Goal: Task Accomplishment & Management: Use online tool/utility

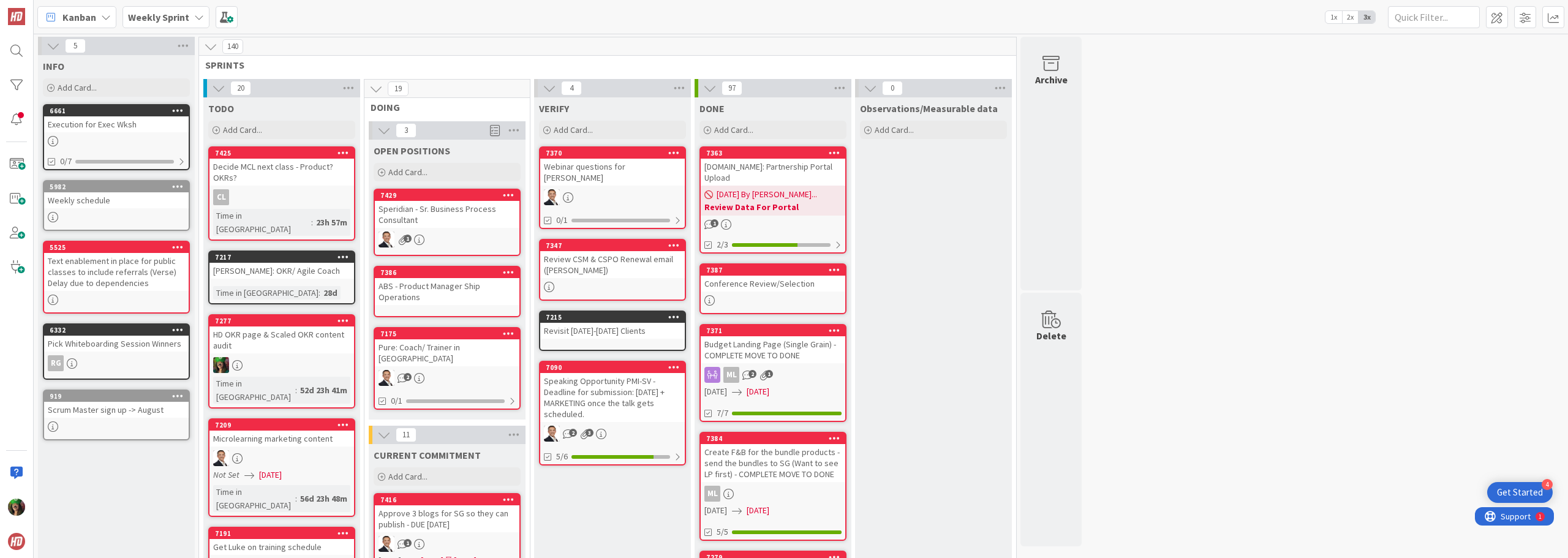
click at [160, 15] on b "Weekly Sprint" at bounding box center [158, 17] width 62 height 12
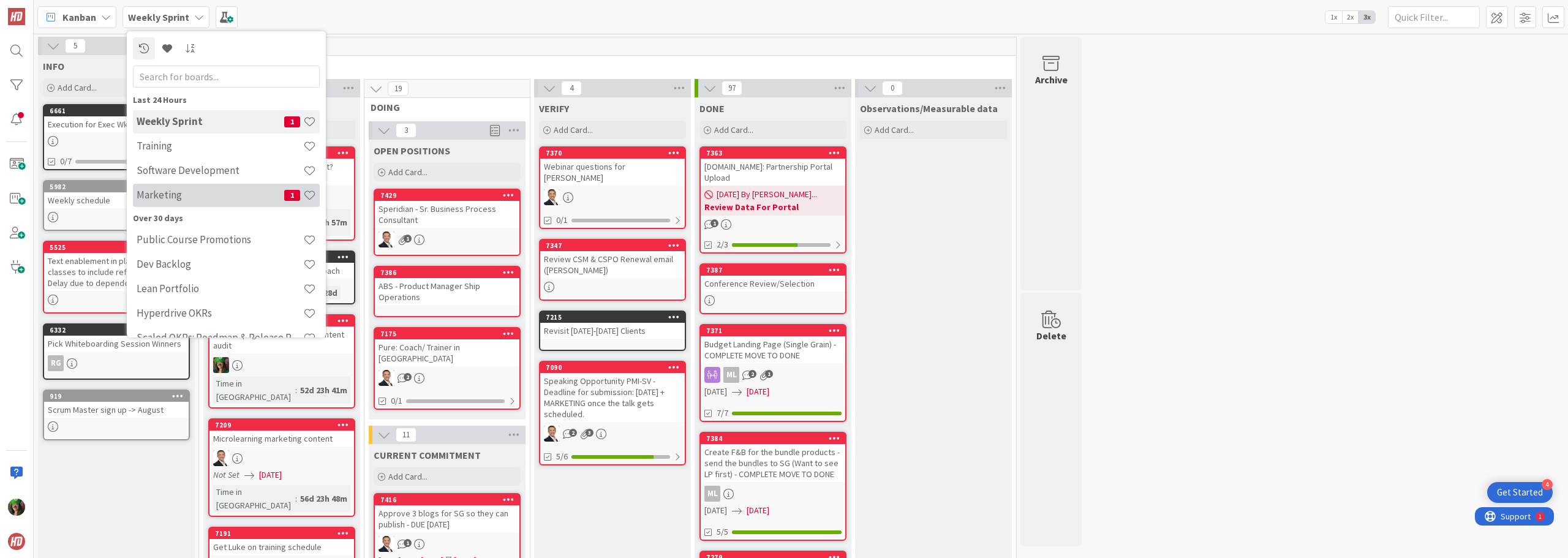
click at [178, 198] on h4 "Marketing" at bounding box center [210, 195] width 148 height 12
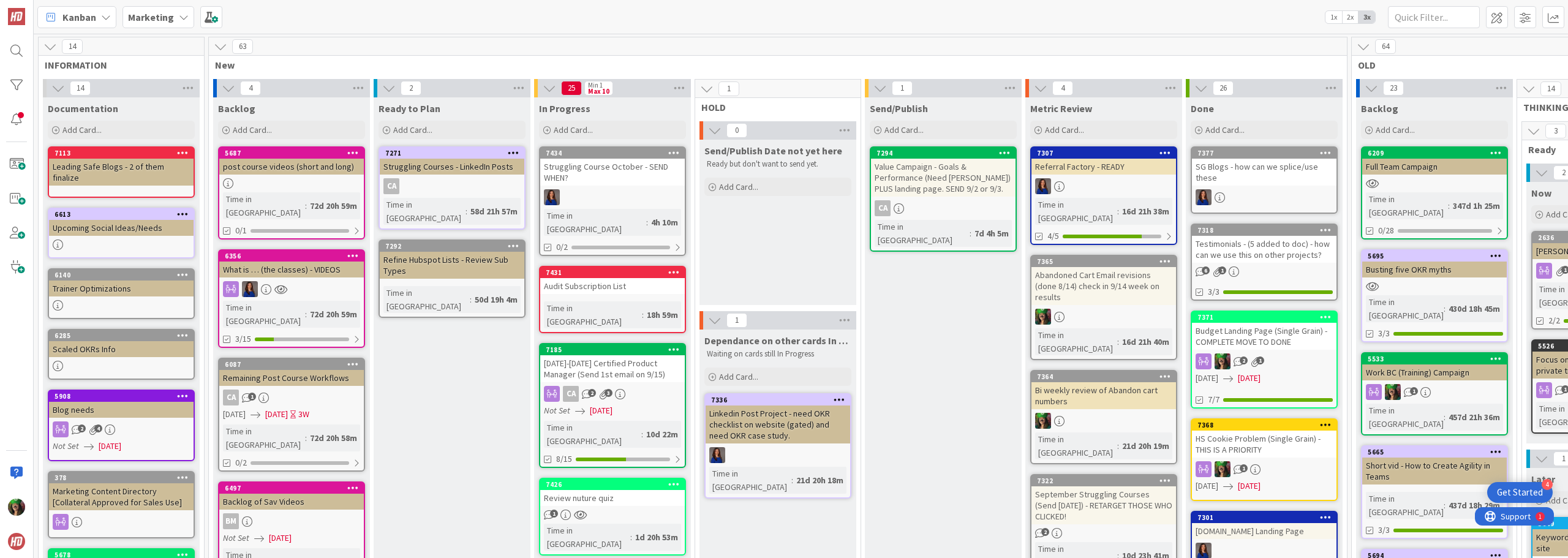
click at [559, 278] on div "Audit Subscription List" at bounding box center [612, 286] width 144 height 16
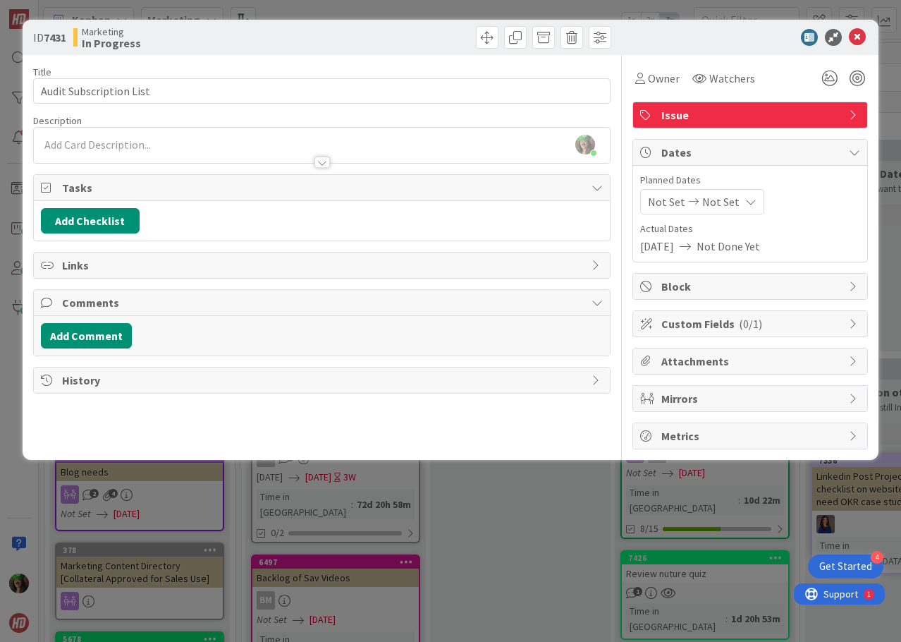
click at [62, 152] on div at bounding box center [322, 155] width 576 height 15
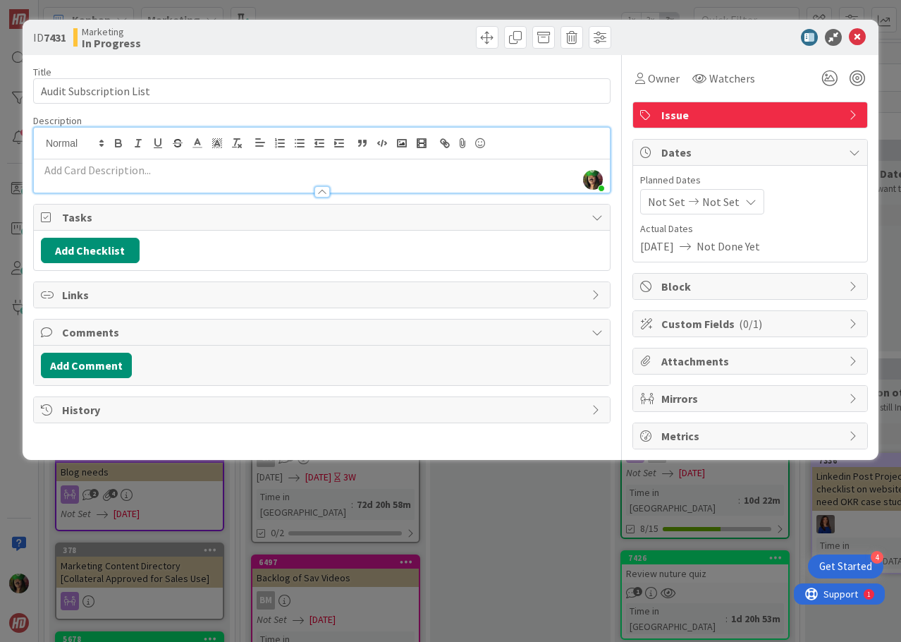
click at [63, 172] on p at bounding box center [322, 170] width 562 height 16
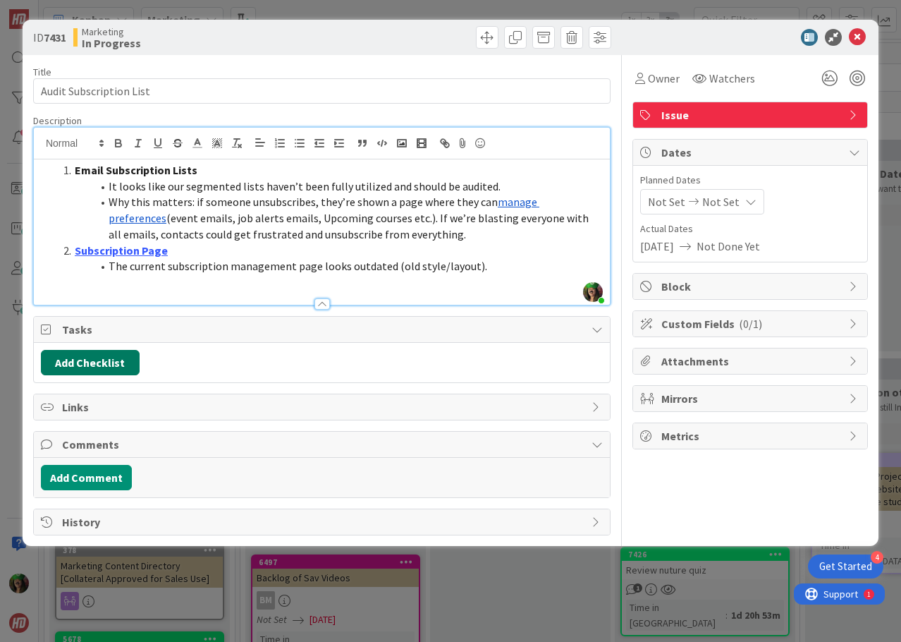
click at [99, 358] on button "Add Checklist" at bounding box center [90, 362] width 99 height 25
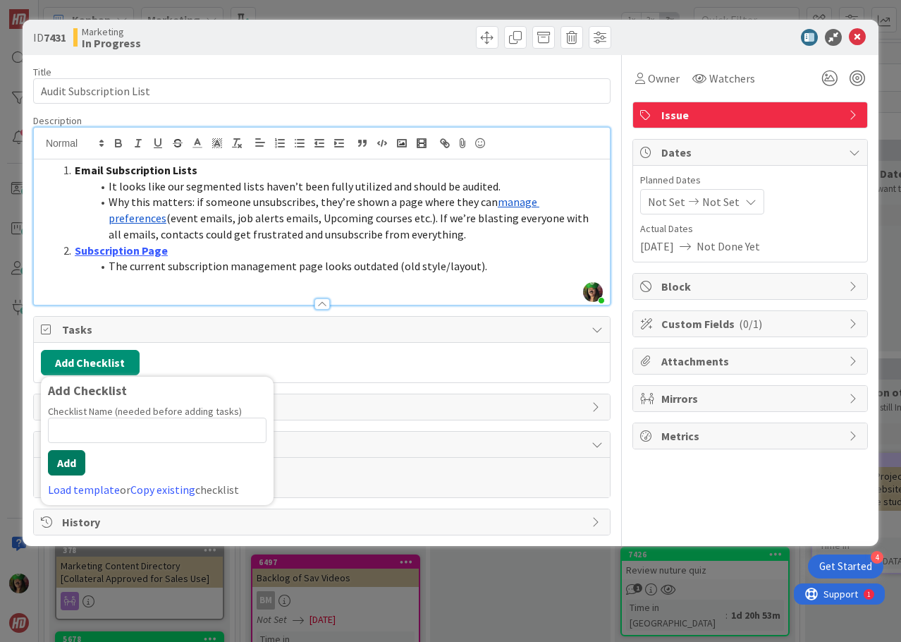
click at [62, 462] on button "Add" at bounding box center [66, 462] width 37 height 25
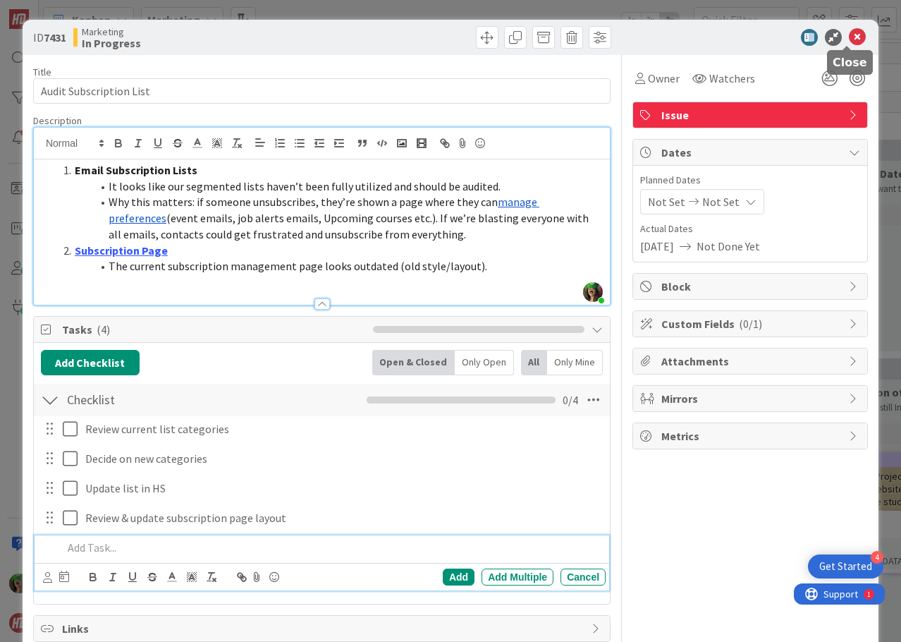
click at [849, 39] on icon at bounding box center [857, 37] width 17 height 17
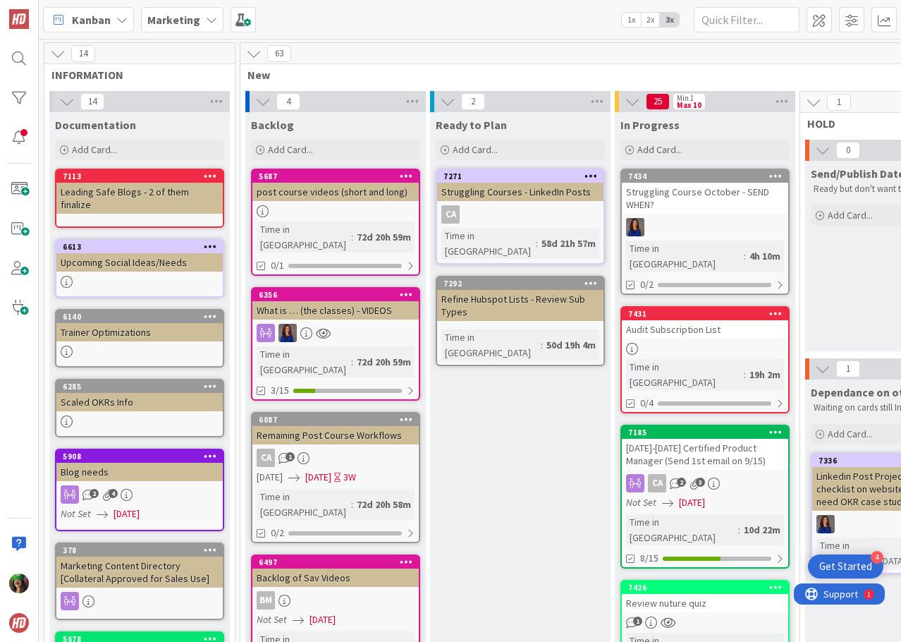
click at [165, 17] on b "Marketing" at bounding box center [173, 20] width 53 height 14
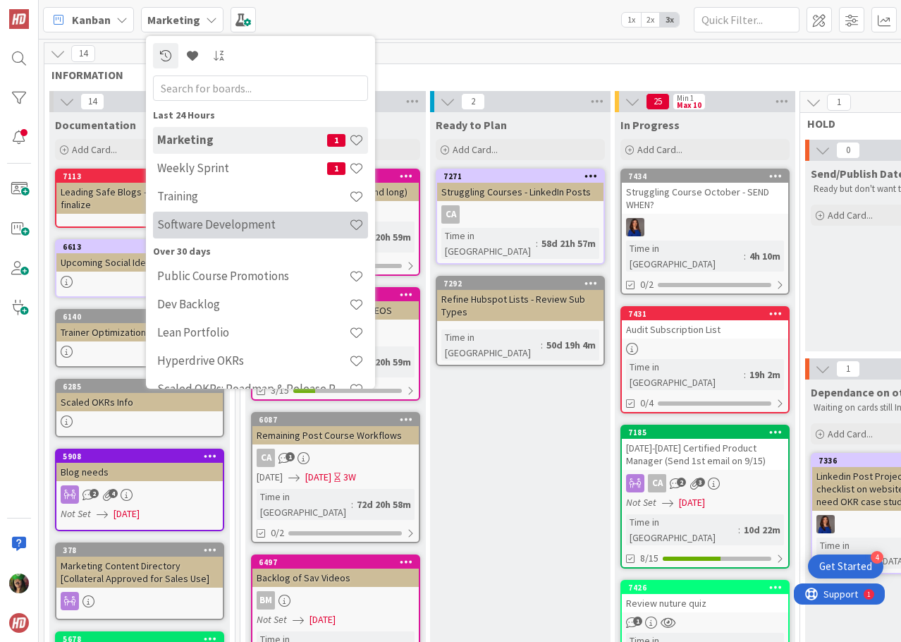
click at [229, 225] on h4 "Software Development" at bounding box center [253, 224] width 192 height 14
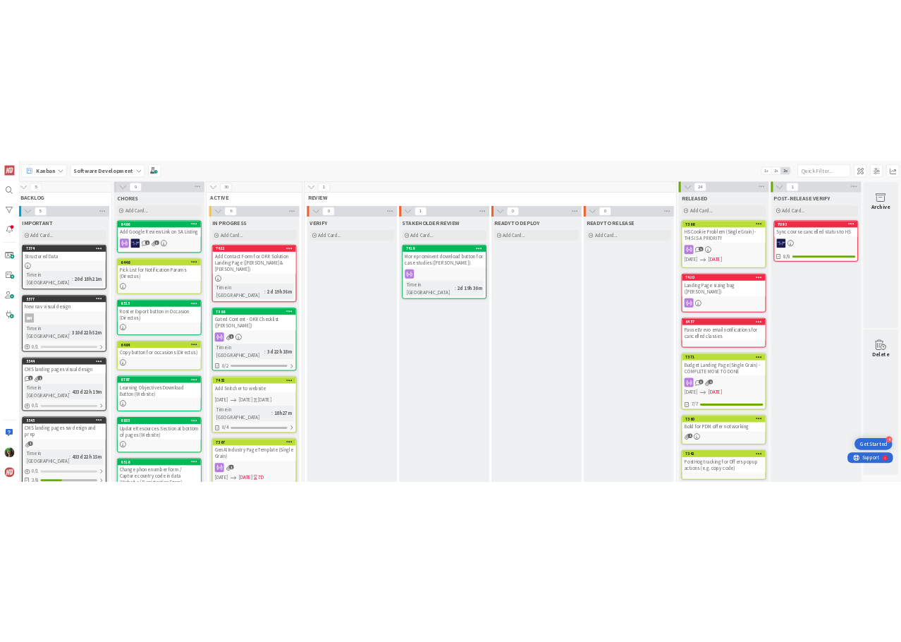
scroll to position [0, 391]
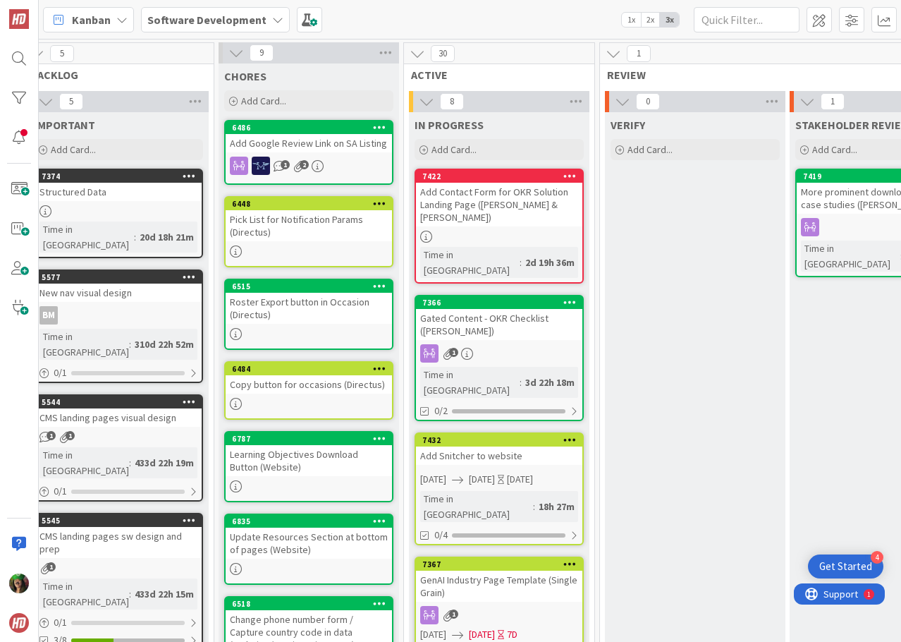
click at [193, 19] on b "Software Development" at bounding box center [206, 20] width 119 height 14
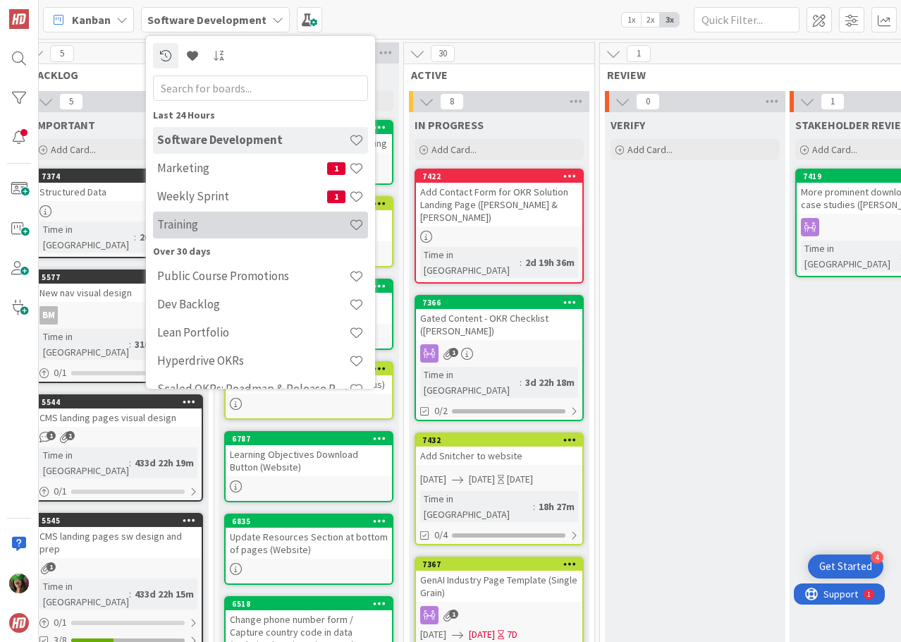
click at [192, 227] on h4 "Training" at bounding box center [253, 224] width 192 height 14
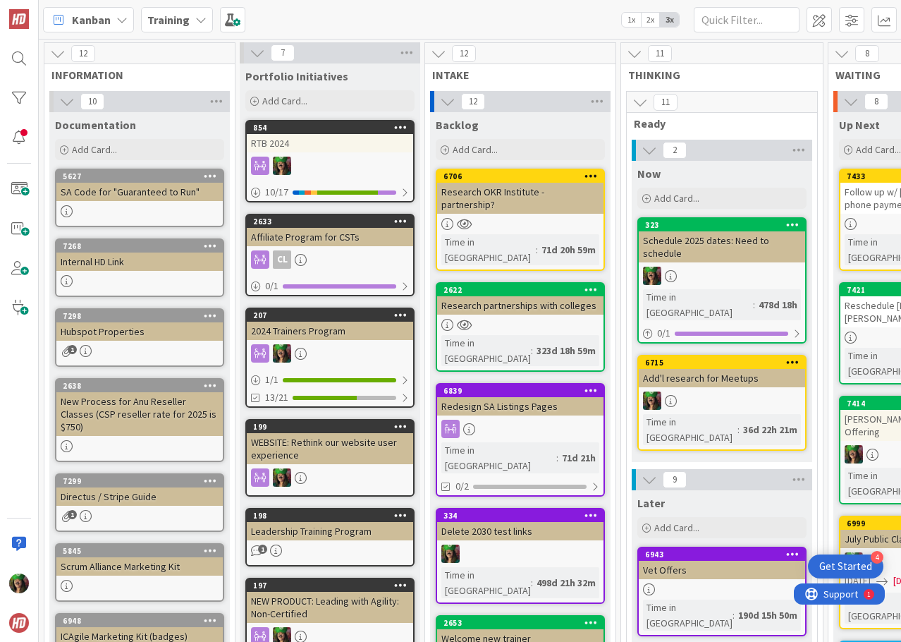
click at [112, 268] on div "Internal HD Link" at bounding box center [139, 261] width 166 height 18
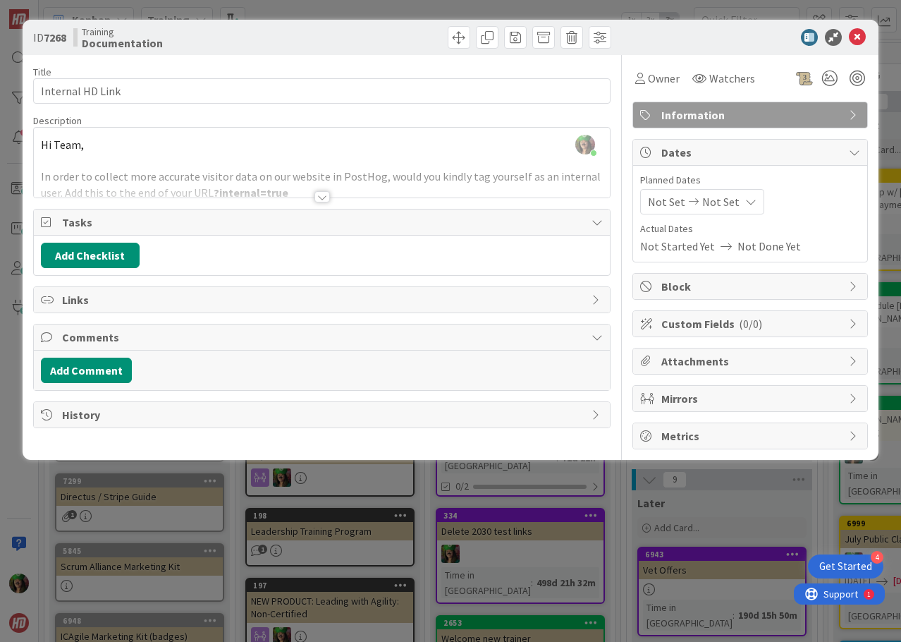
click at [320, 197] on div at bounding box center [322, 196] width 16 height 11
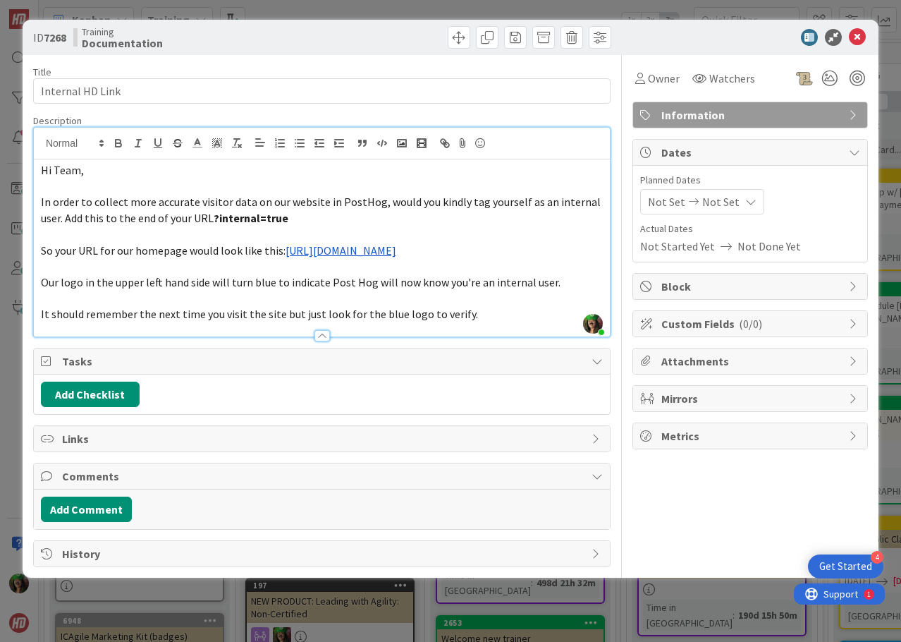
click at [396, 253] on link "[URL][DOMAIN_NAME]" at bounding box center [341, 250] width 111 height 14
click at [395, 271] on link "[URL][DOMAIN_NAME]" at bounding box center [348, 278] width 97 height 18
click at [858, 36] on icon at bounding box center [857, 37] width 17 height 17
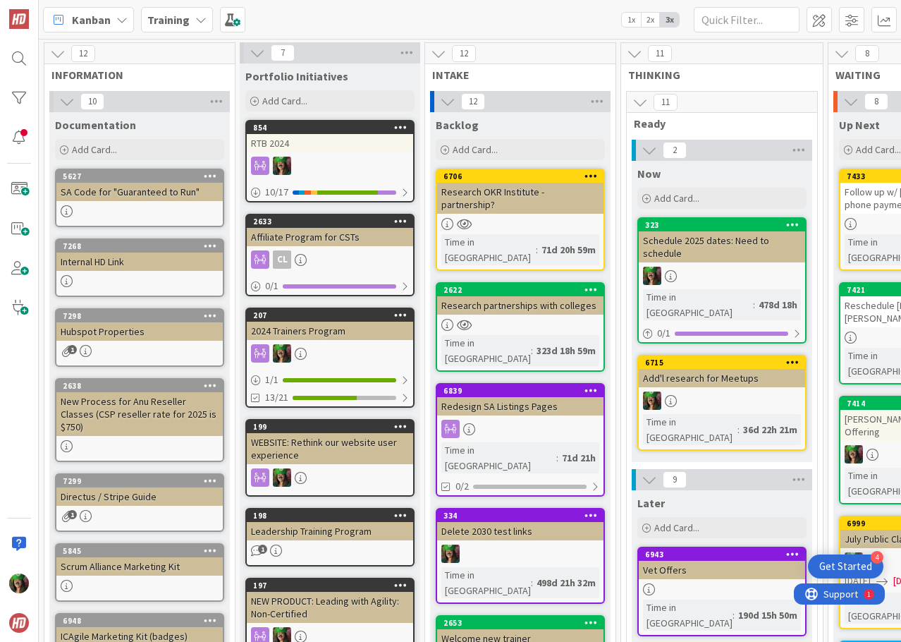
click at [157, 16] on b "Training" at bounding box center [168, 20] width 42 height 14
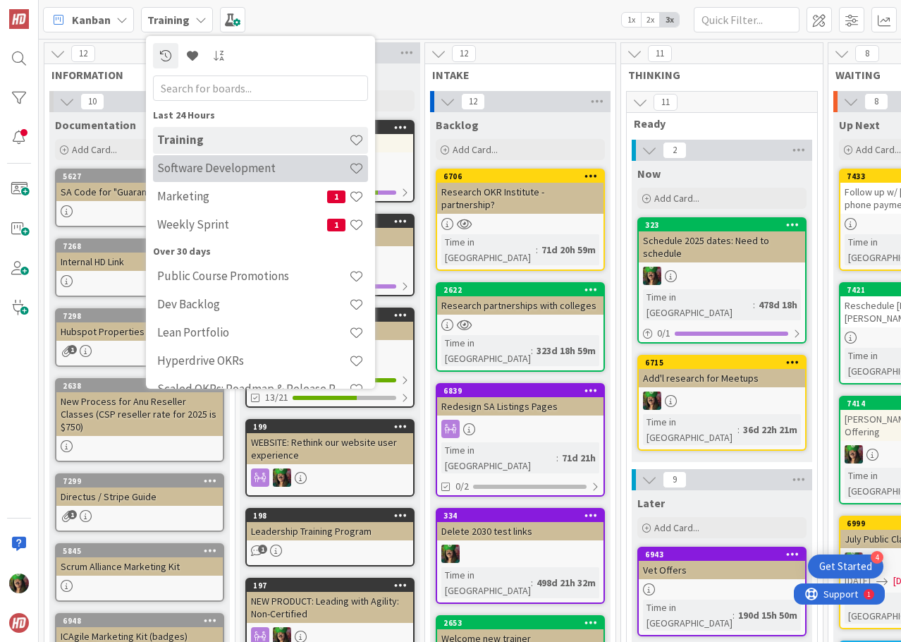
click at [168, 169] on h4 "Software Development" at bounding box center [253, 168] width 192 height 14
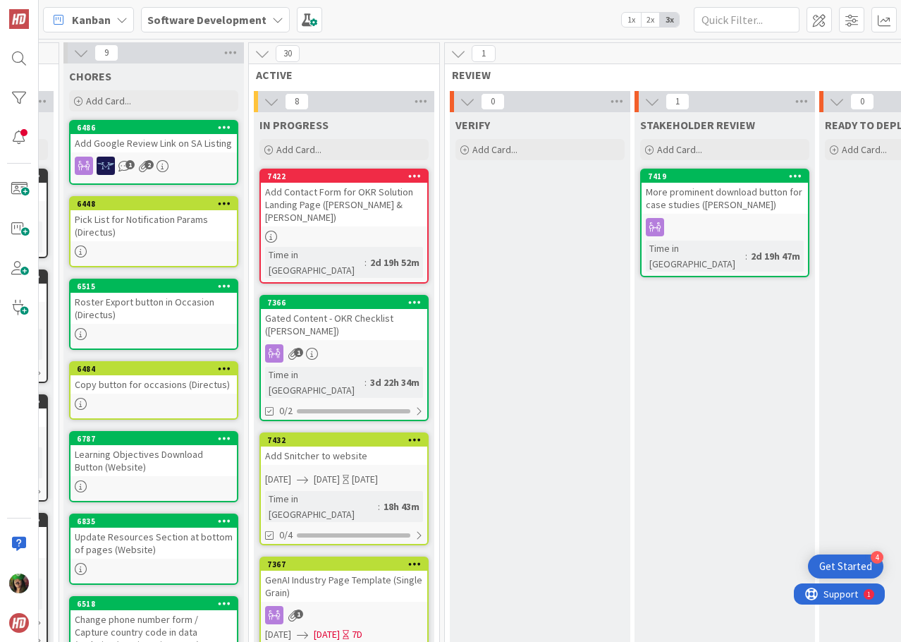
scroll to position [0, 560]
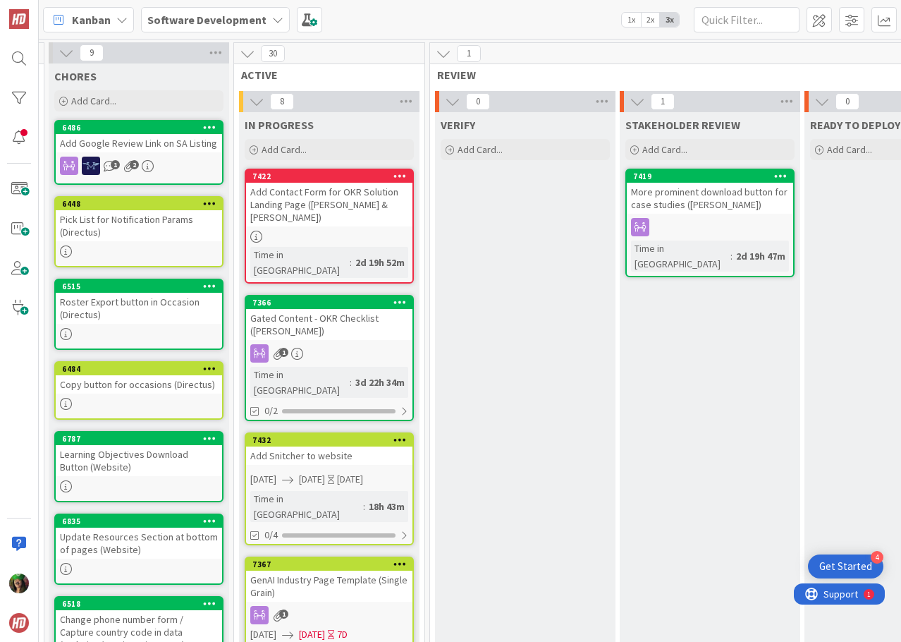
click at [222, 22] on b "Software Development" at bounding box center [206, 20] width 119 height 14
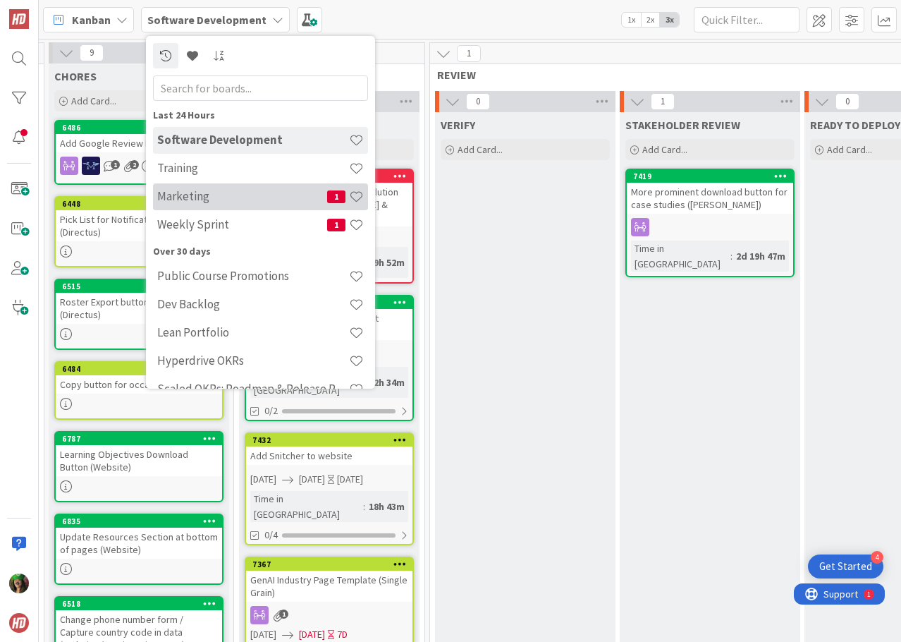
click at [198, 202] on h4 "Marketing" at bounding box center [242, 196] width 170 height 14
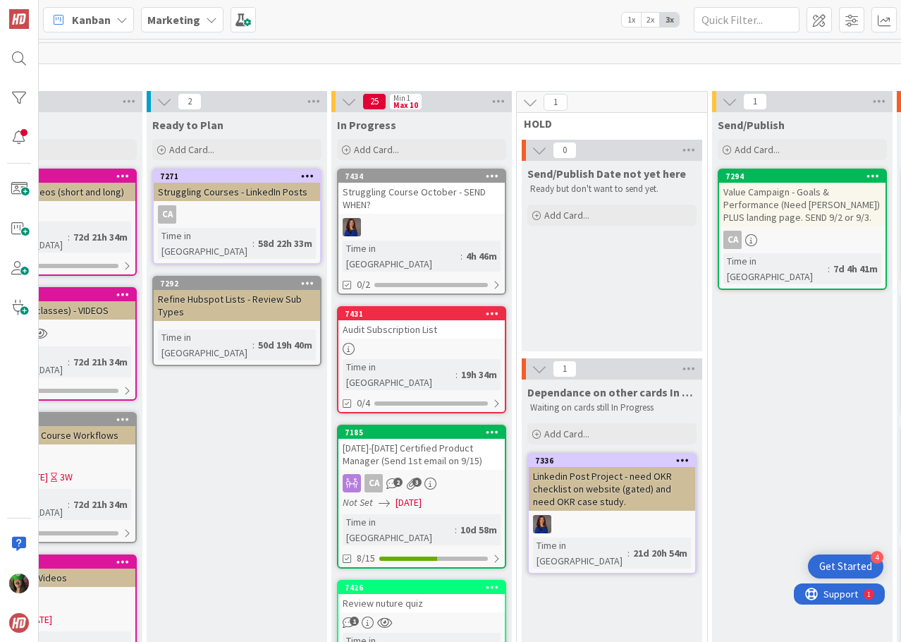
scroll to position [0, 359]
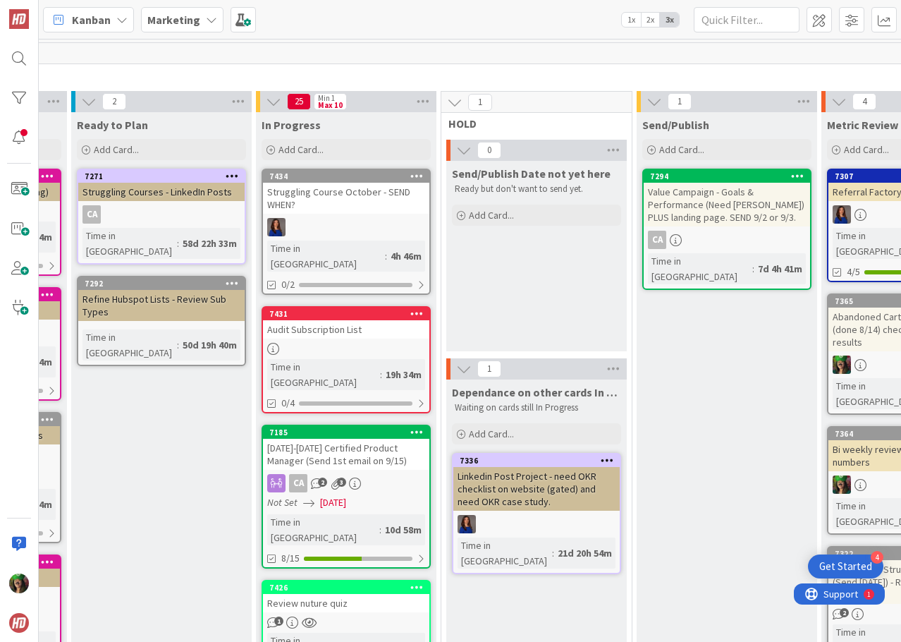
click at [298, 343] on div at bounding box center [346, 349] width 166 height 12
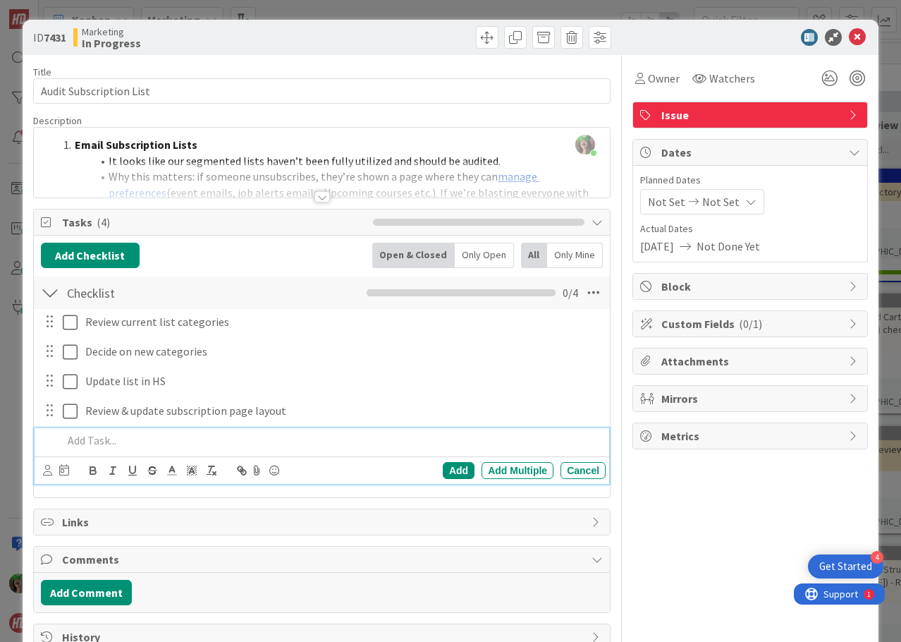
click at [118, 445] on p at bounding box center [331, 440] width 537 height 16
click at [455, 472] on div "Add" at bounding box center [459, 470] width 32 height 17
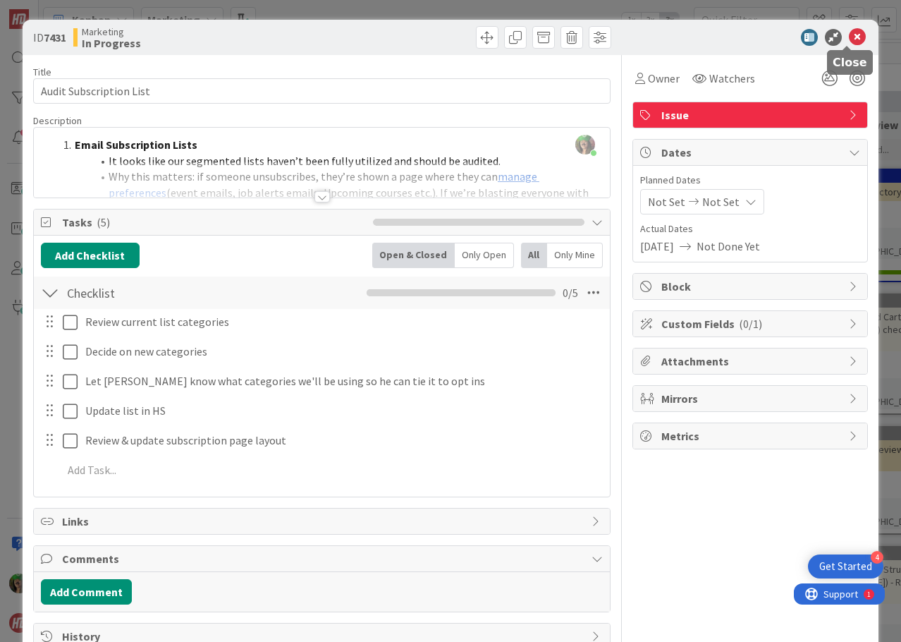
click at [849, 38] on icon at bounding box center [857, 37] width 17 height 17
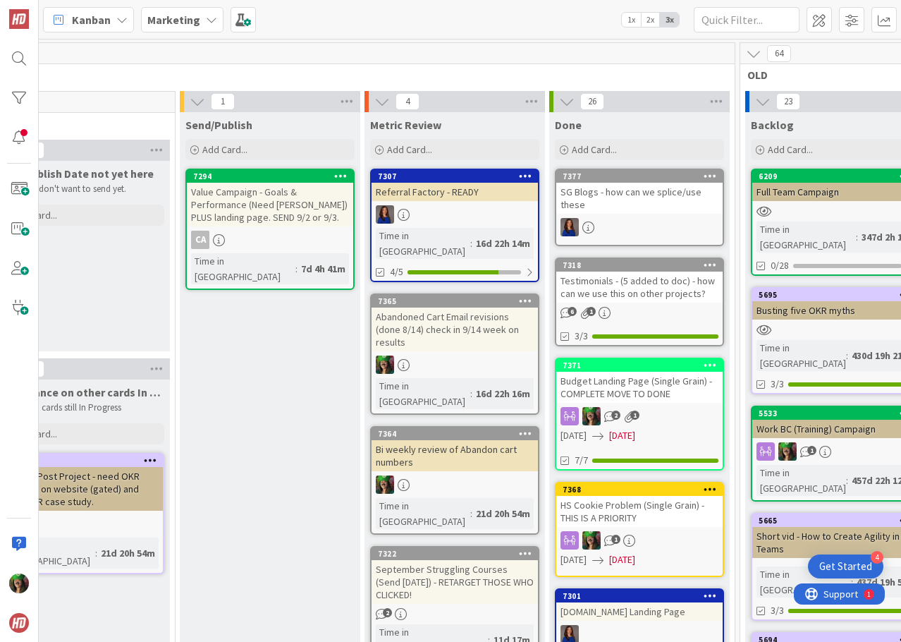
scroll to position [0, 822]
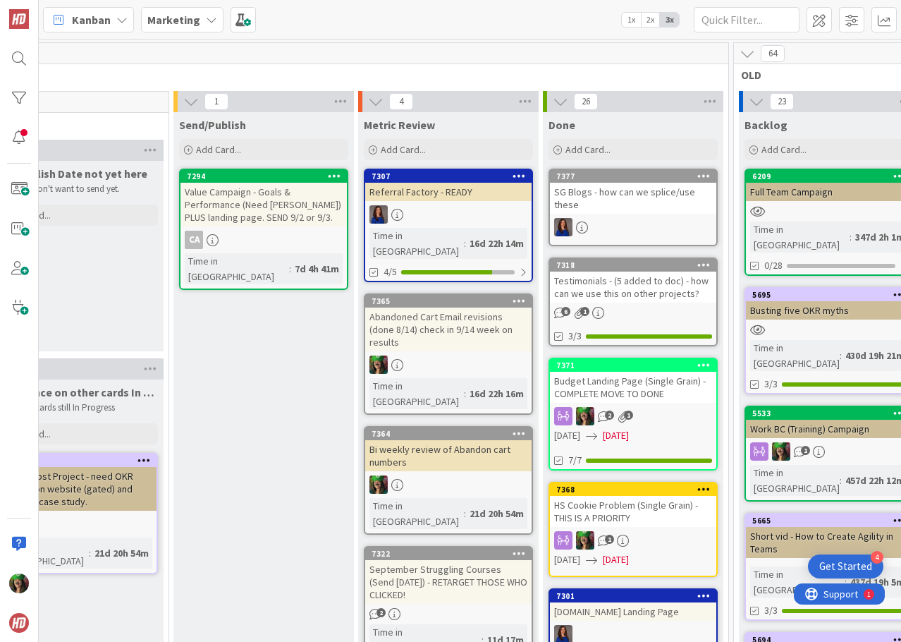
drag, startPoint x: 374, startPoint y: 630, endPoint x: 462, endPoint y: 641, distance: 88.1
click at [462, 641] on div "14 INFORMATION 14 Documentation Add Card... 7113 Leading Safe Blogs - 2 of them…" at bounding box center [470, 340] width 862 height 603
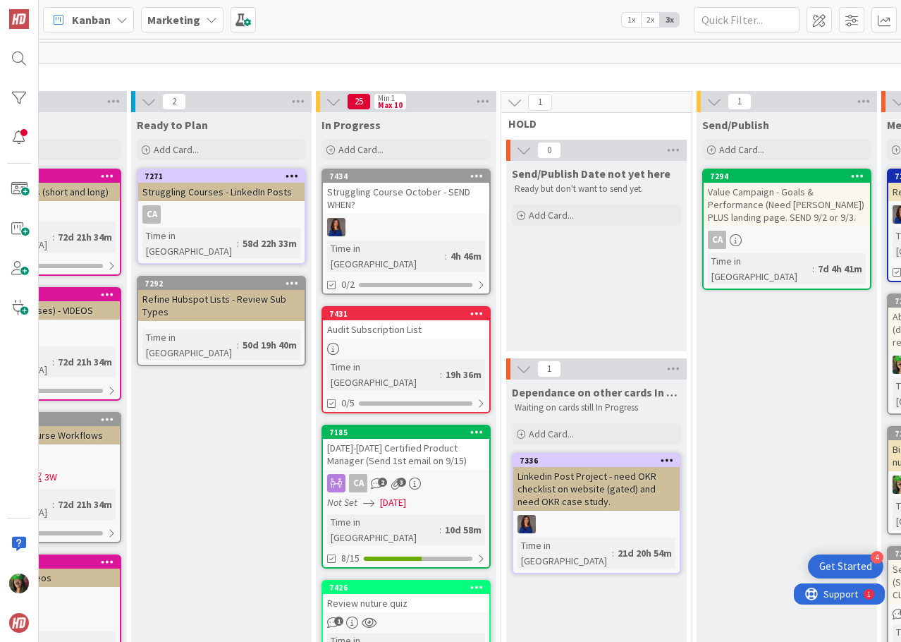
scroll to position [0, 302]
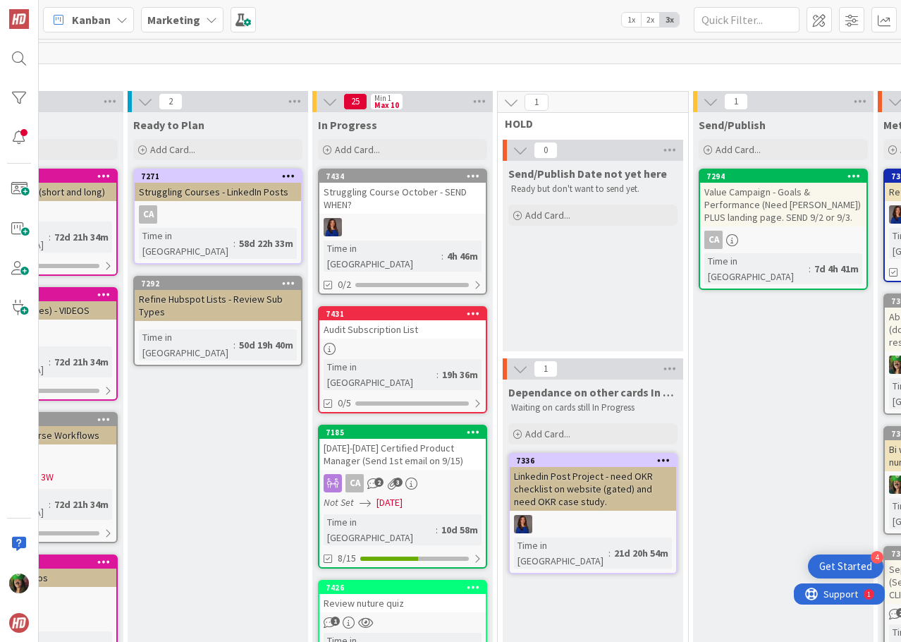
click at [172, 25] on b "Marketing" at bounding box center [173, 20] width 53 height 14
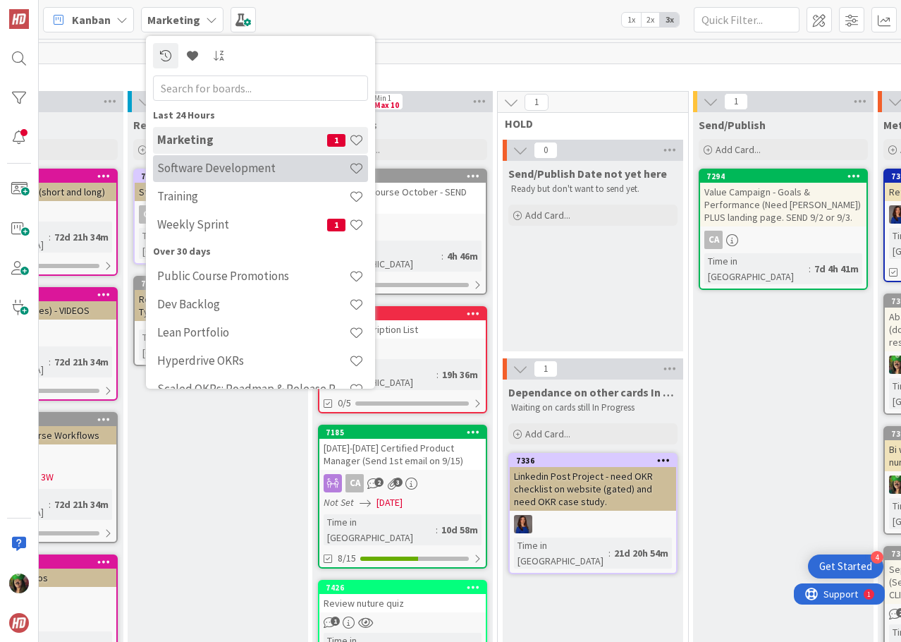
click at [197, 171] on h4 "Software Development" at bounding box center [253, 168] width 192 height 14
click at [197, 171] on div "7271" at bounding box center [221, 176] width 160 height 10
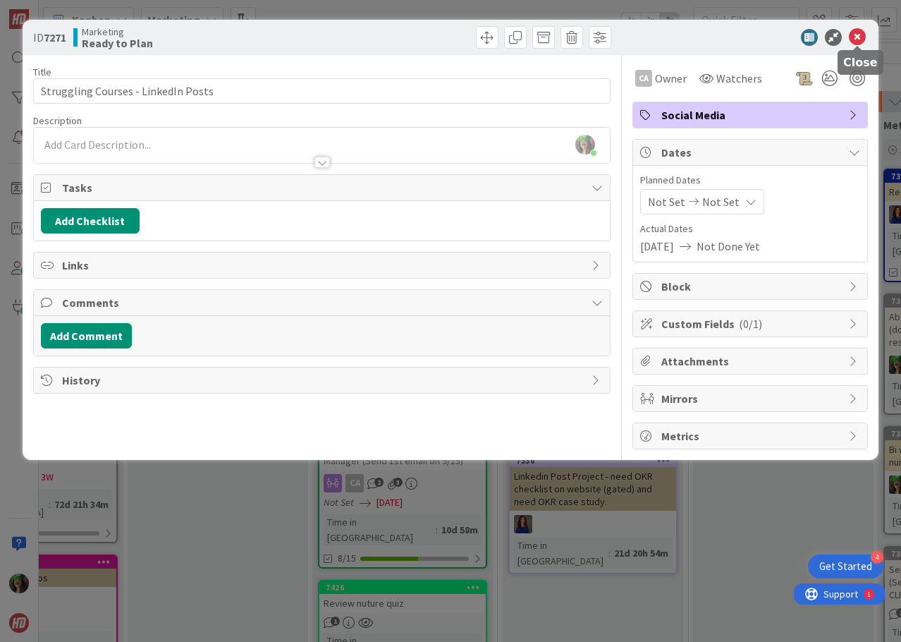
click at [854, 38] on icon at bounding box center [857, 37] width 17 height 17
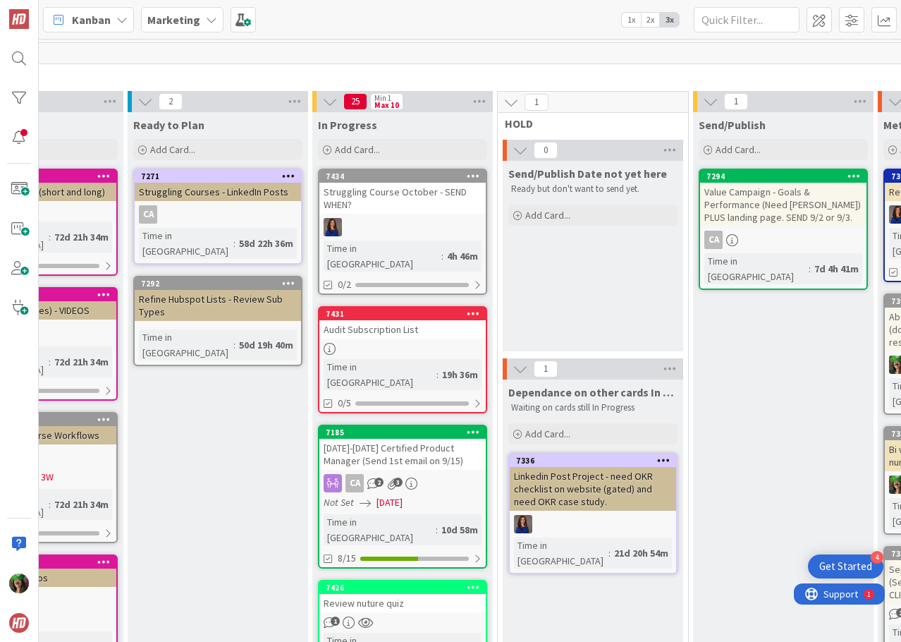
click at [164, 25] on b "Marketing" at bounding box center [173, 20] width 53 height 14
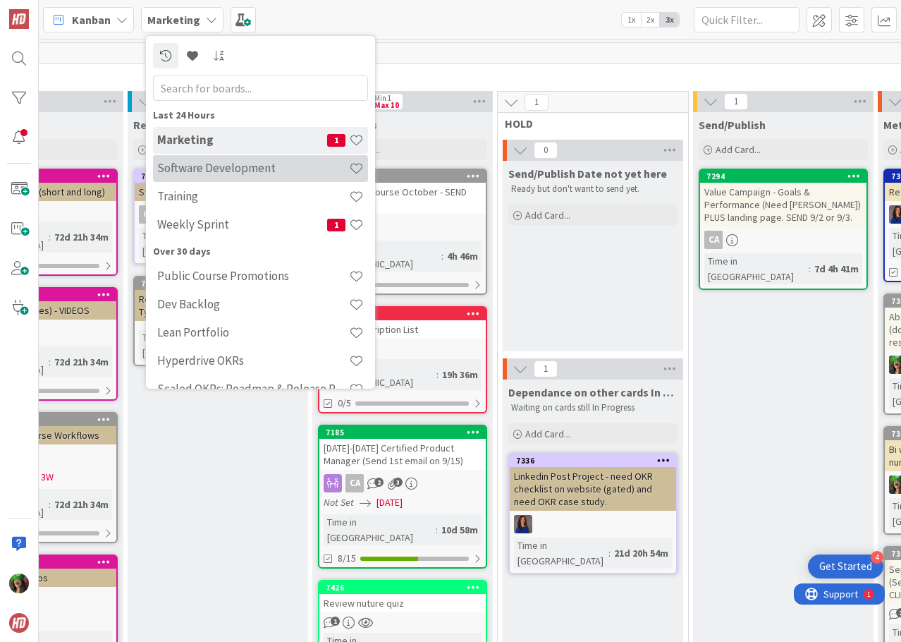
click at [194, 173] on h4 "Software Development" at bounding box center [253, 168] width 192 height 14
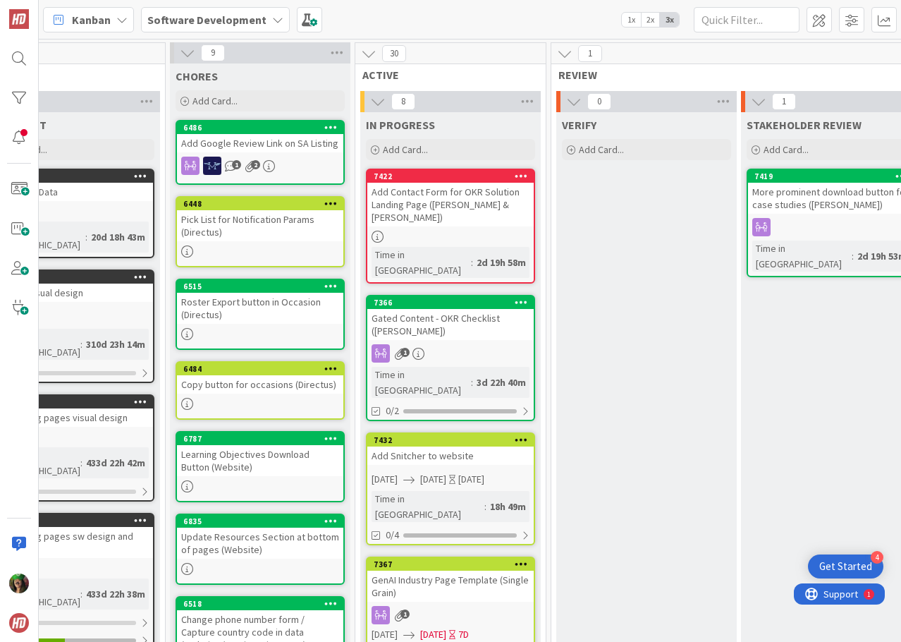
scroll to position [0, 424]
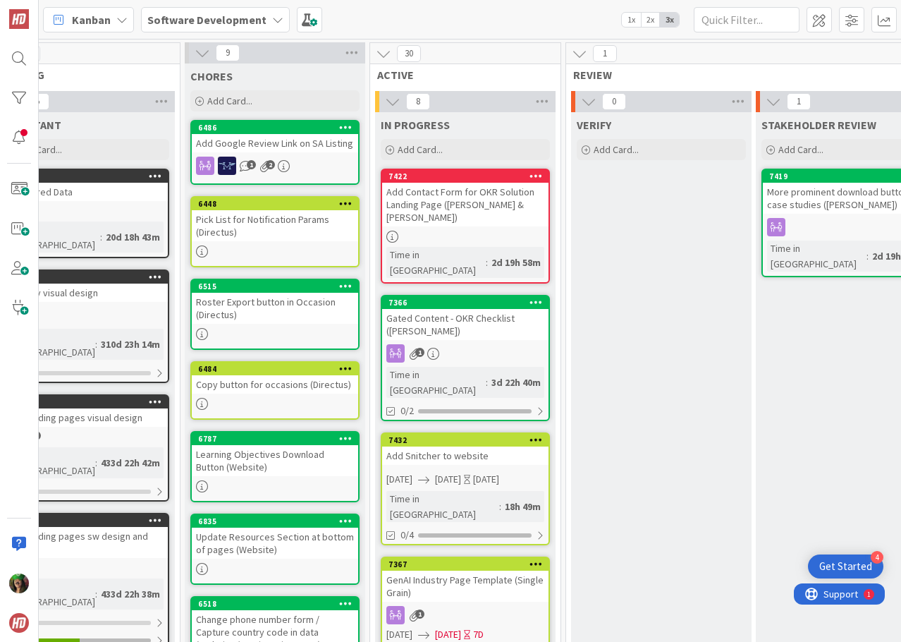
click at [484, 201] on div "Add Contact Form for OKR Solution Landing Page ([PERSON_NAME] & [PERSON_NAME])" at bounding box center [465, 205] width 166 height 44
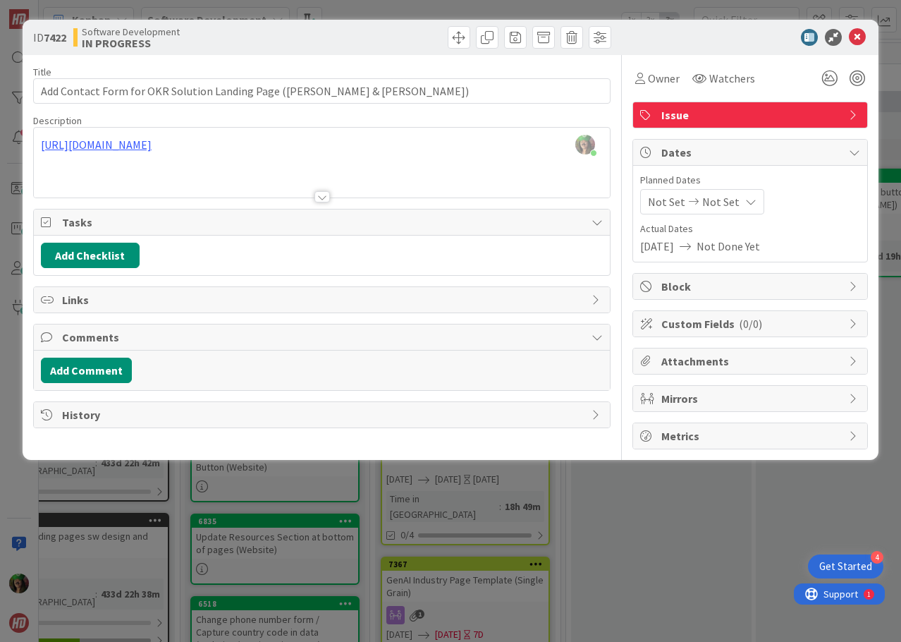
click at [686, 402] on span "Mirrors" at bounding box center [751, 398] width 180 height 17
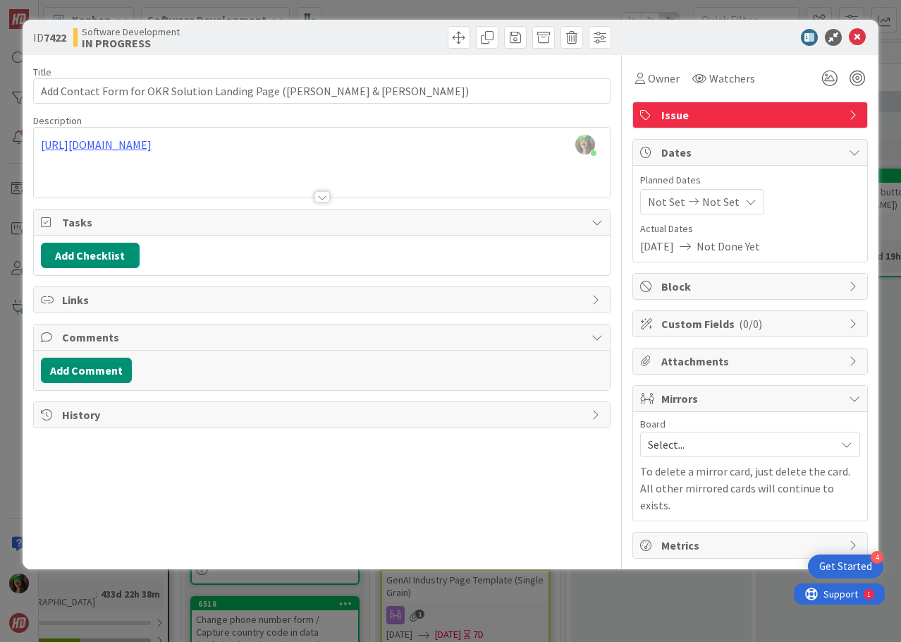
click at [670, 445] on span "Select..." at bounding box center [738, 444] width 180 height 20
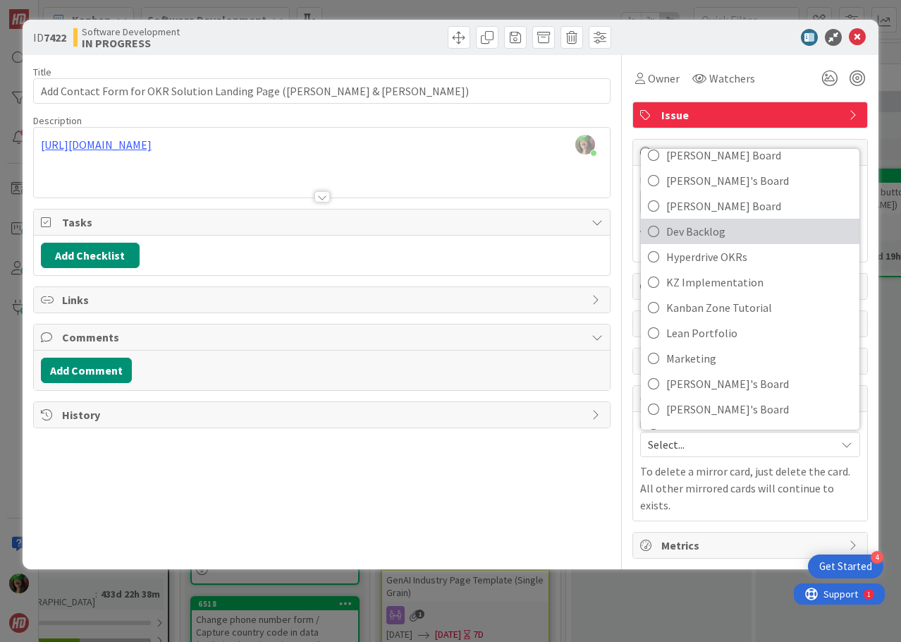
scroll to position [141, 0]
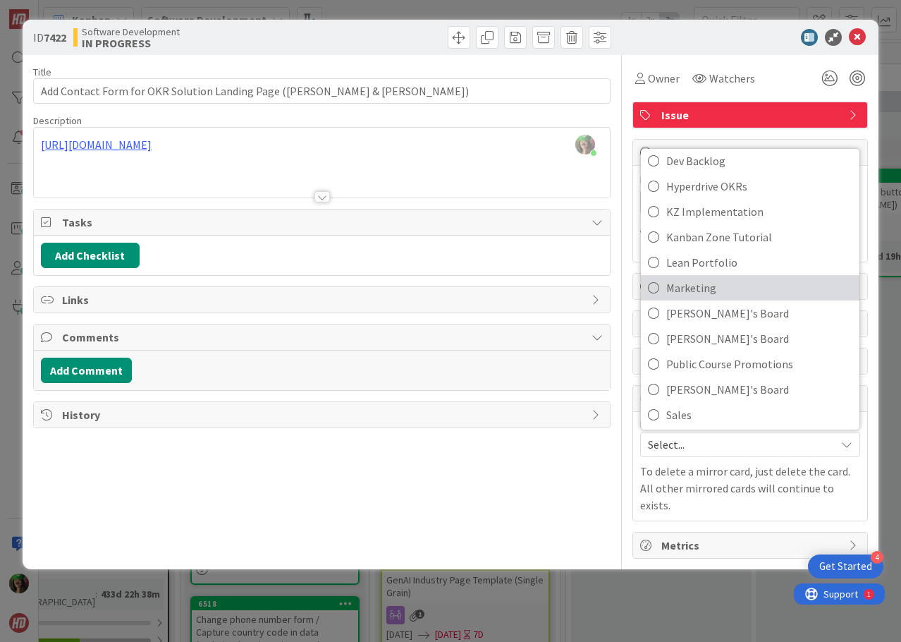
click at [661, 290] on link "Marketing" at bounding box center [750, 287] width 219 height 25
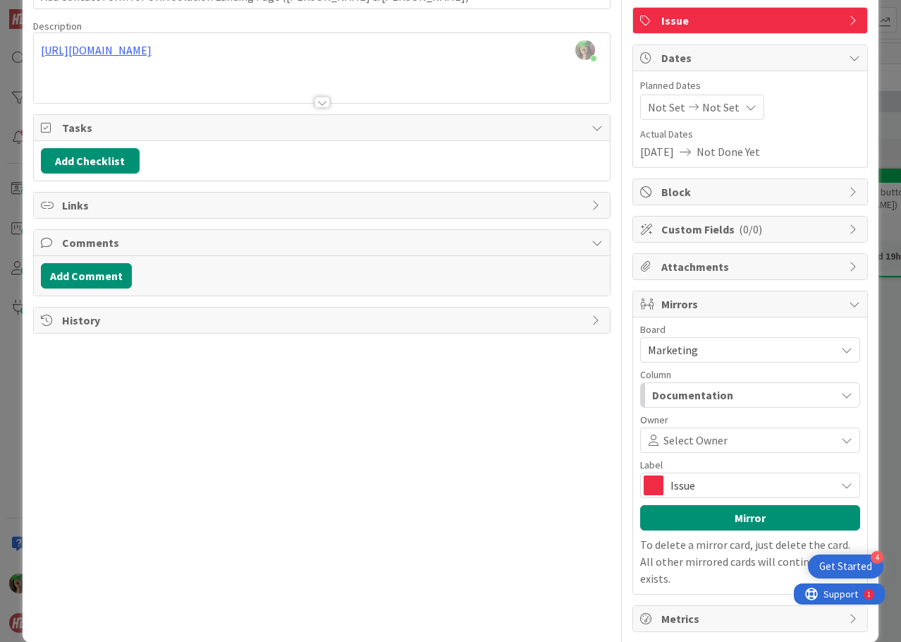
scroll to position [98, 0]
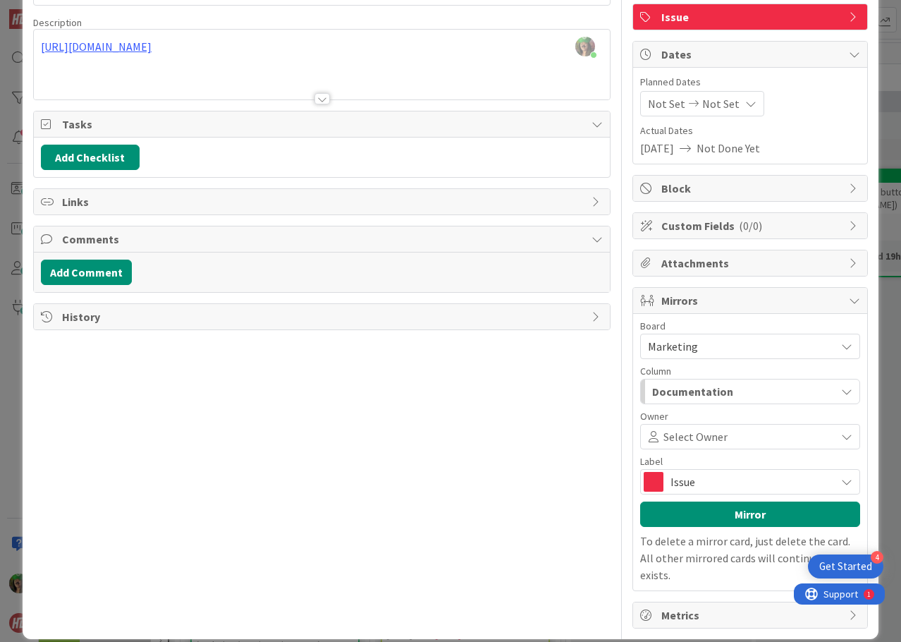
click at [686, 392] on span "Documentation" at bounding box center [692, 391] width 81 height 18
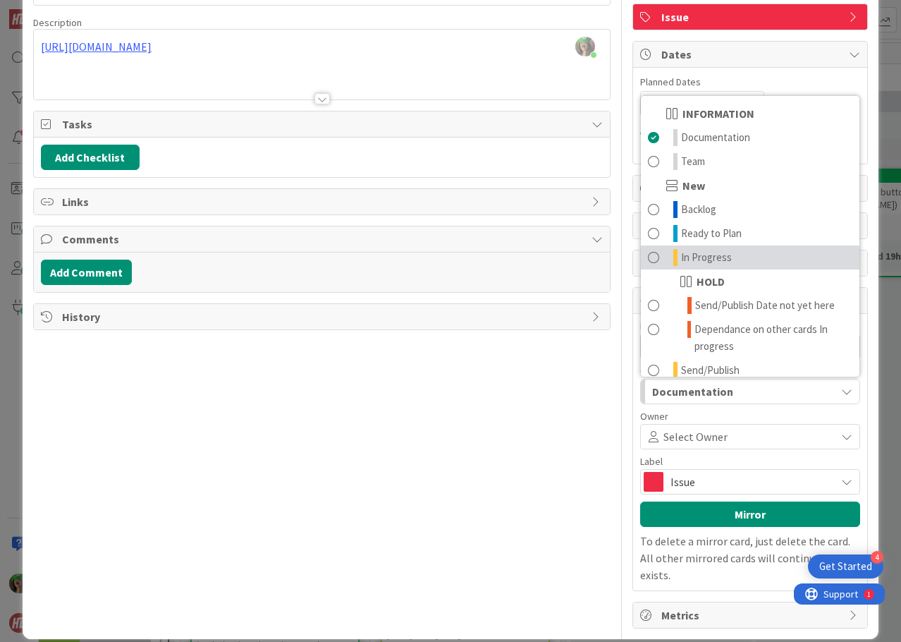
click at [704, 253] on span "In Progress" at bounding box center [706, 257] width 51 height 17
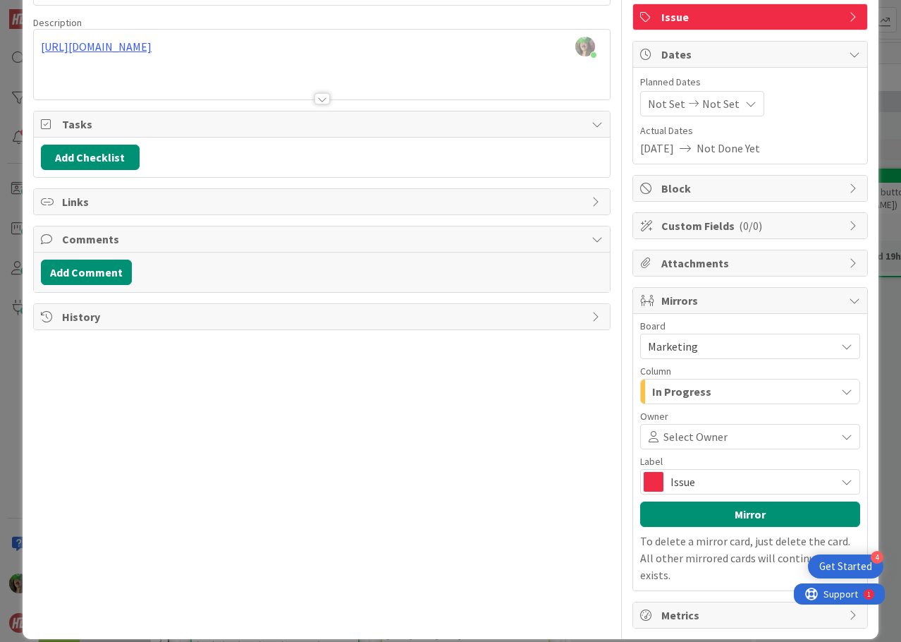
click at [672, 434] on span "Select Owner" at bounding box center [695, 436] width 64 height 17
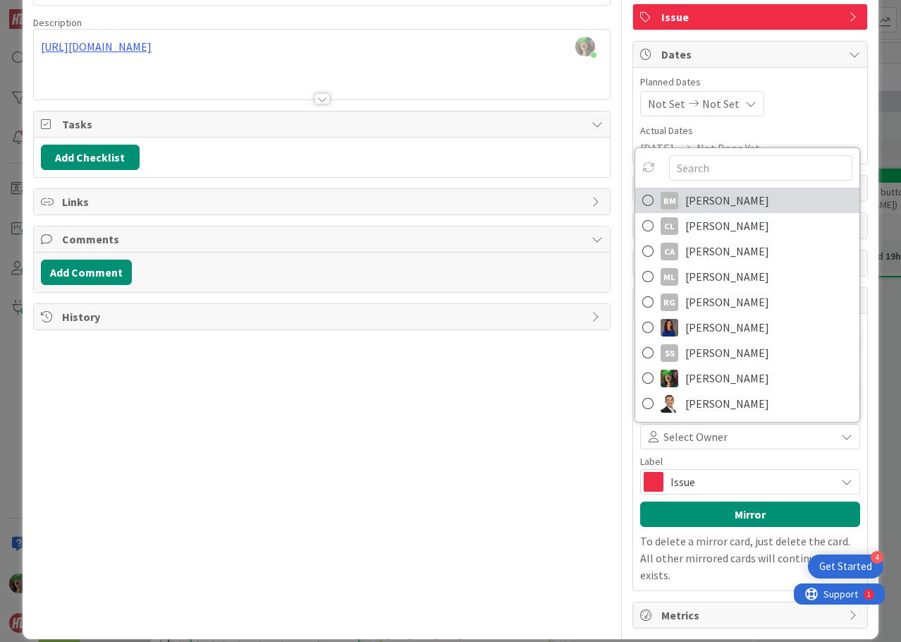
click at [766, 207] on link "BM [PERSON_NAME]" at bounding box center [747, 200] width 224 height 25
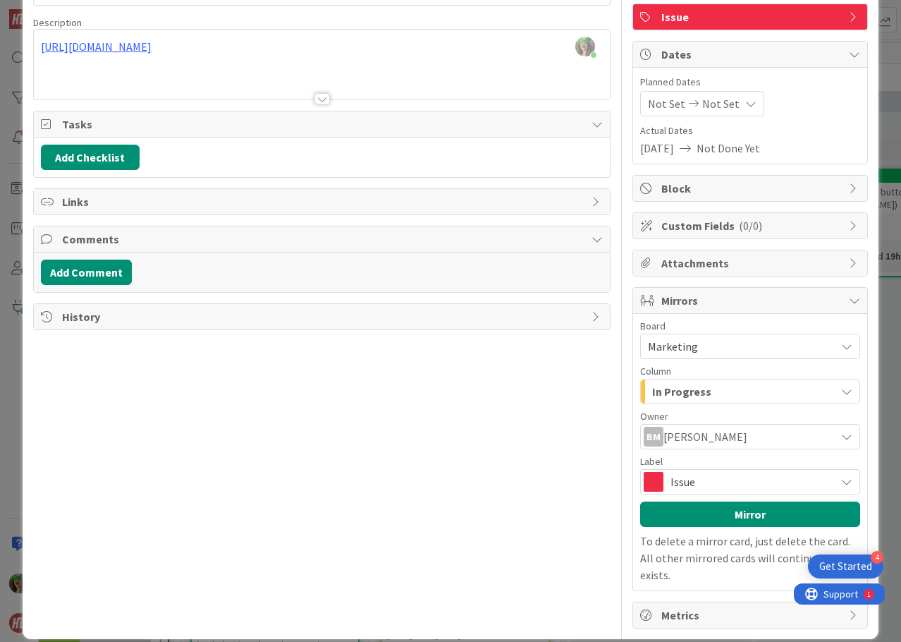
click at [693, 474] on span "Issue" at bounding box center [749, 482] width 158 height 20
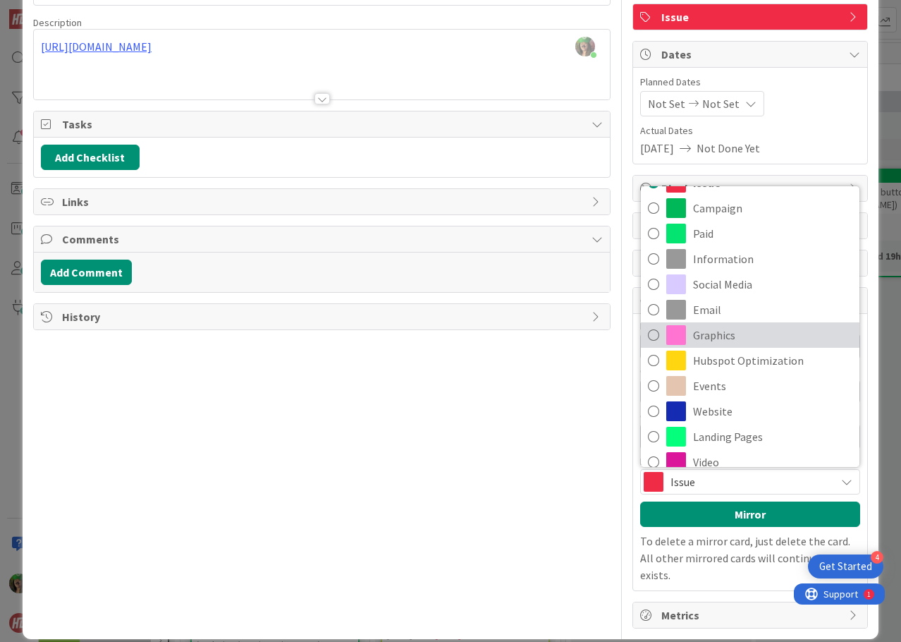
scroll to position [71, 0]
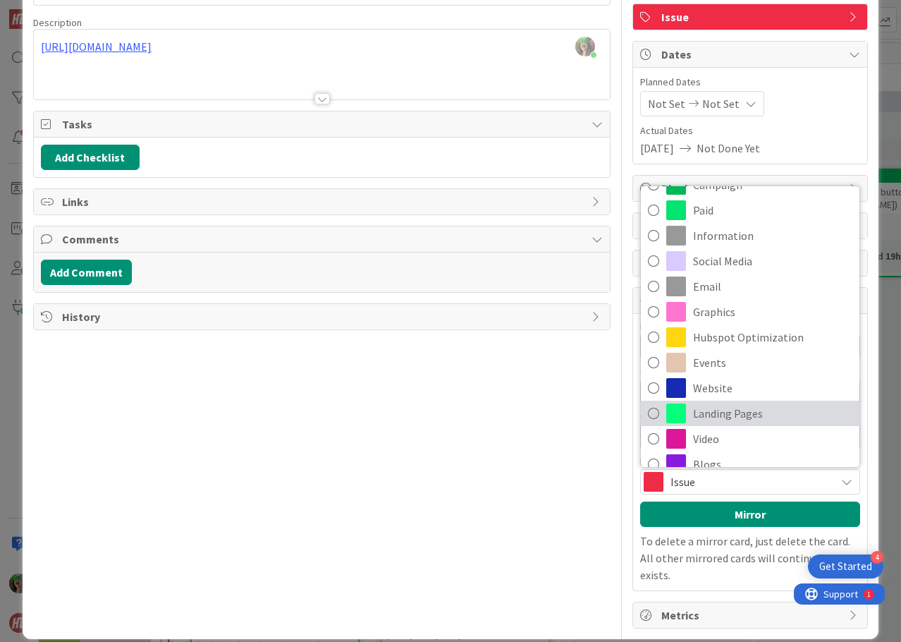
click at [739, 419] on span "Landing Pages" at bounding box center [772, 413] width 159 height 21
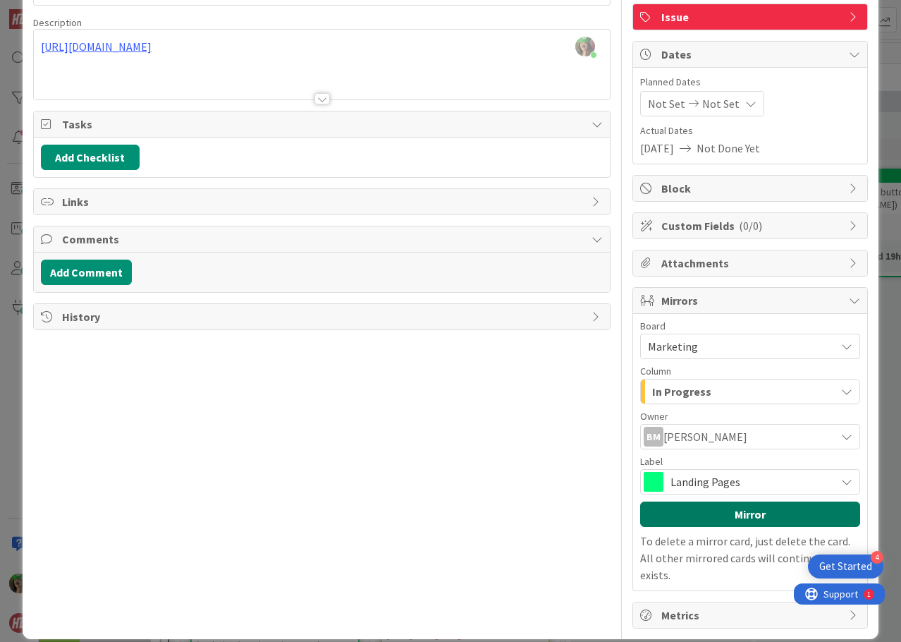
click at [724, 504] on button "Mirror" at bounding box center [750, 513] width 220 height 25
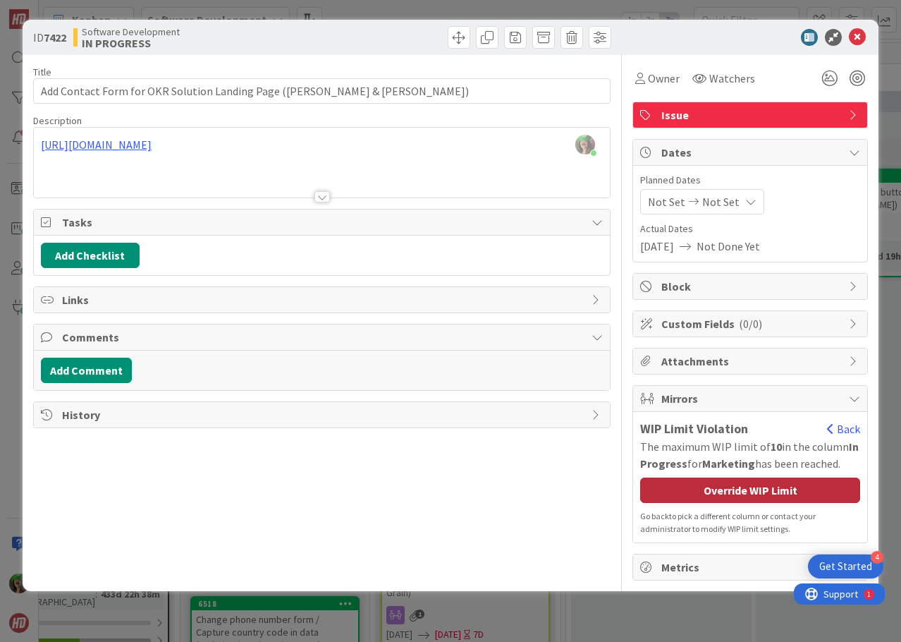
click at [731, 484] on div "Override WIP Limit" at bounding box center [750, 489] width 220 height 25
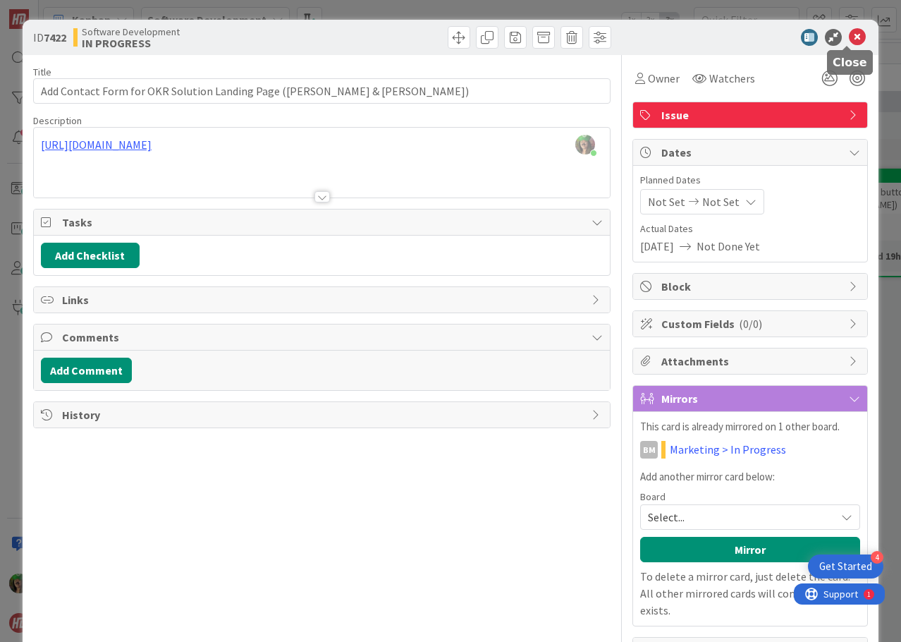
click at [849, 36] on icon at bounding box center [857, 37] width 17 height 17
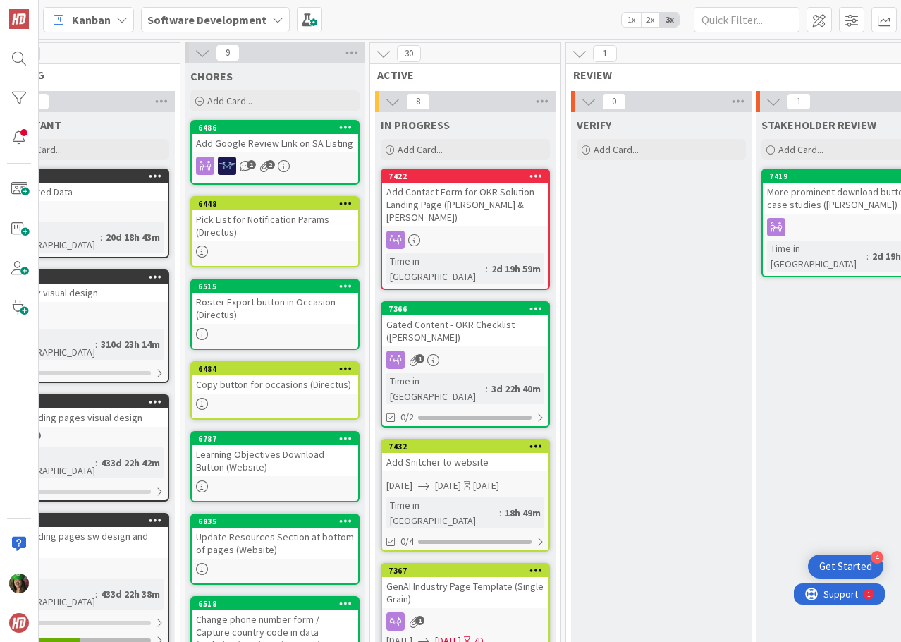
click at [159, 16] on b "Software Development" at bounding box center [206, 20] width 119 height 14
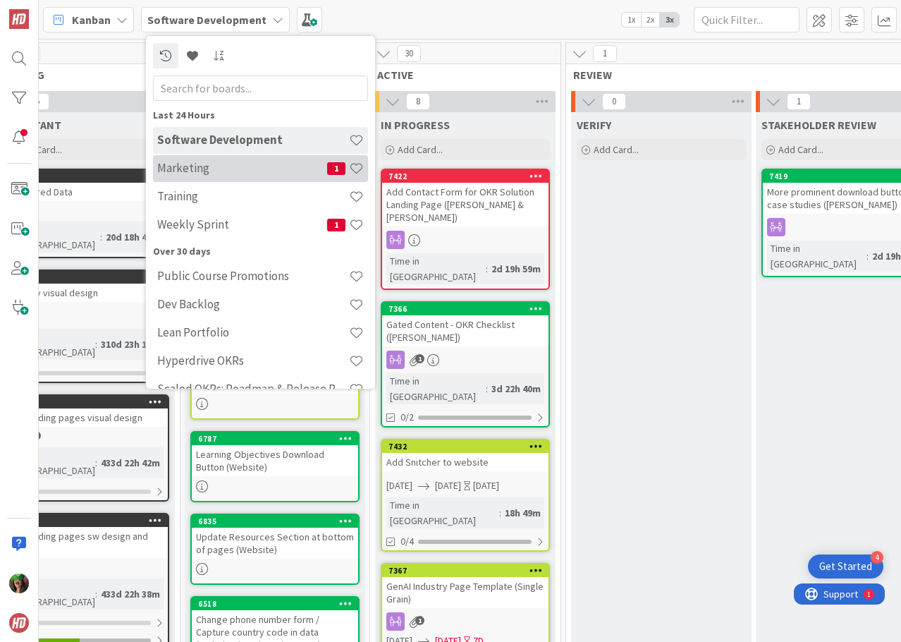
click at [189, 175] on h4 "Marketing" at bounding box center [242, 168] width 170 height 14
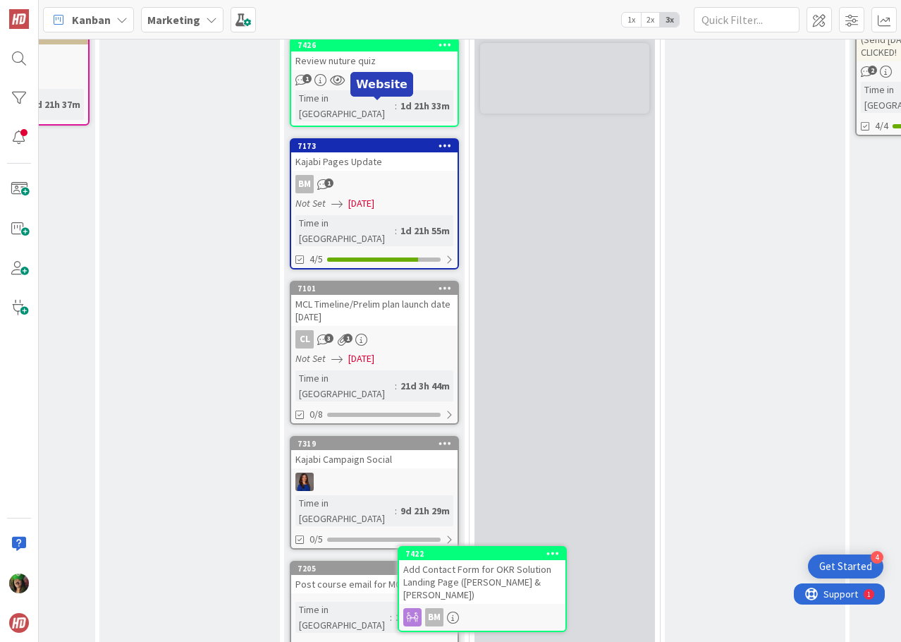
scroll to position [551, 331]
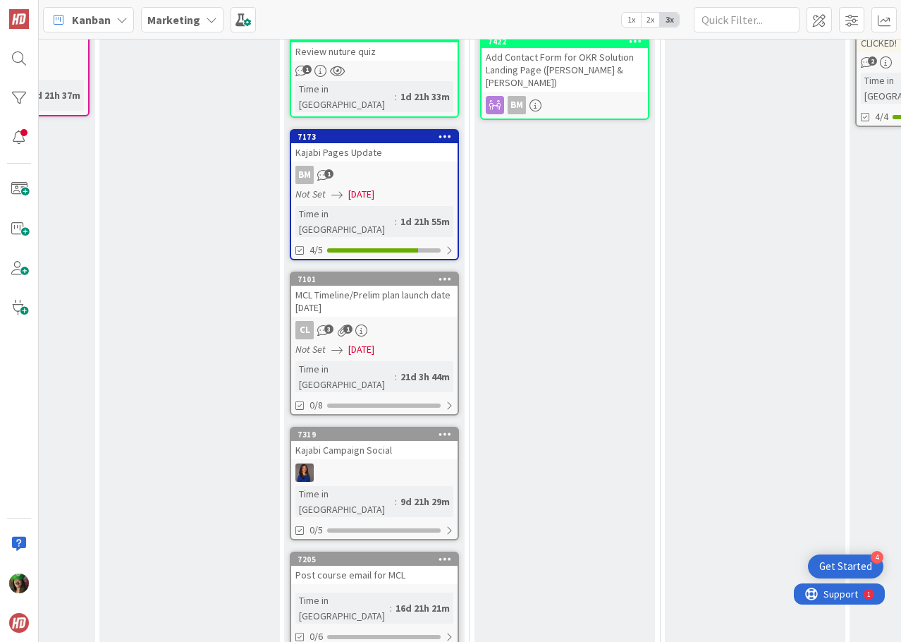
drag, startPoint x: 372, startPoint y: 108, endPoint x: 408, endPoint y: 497, distance: 390.8
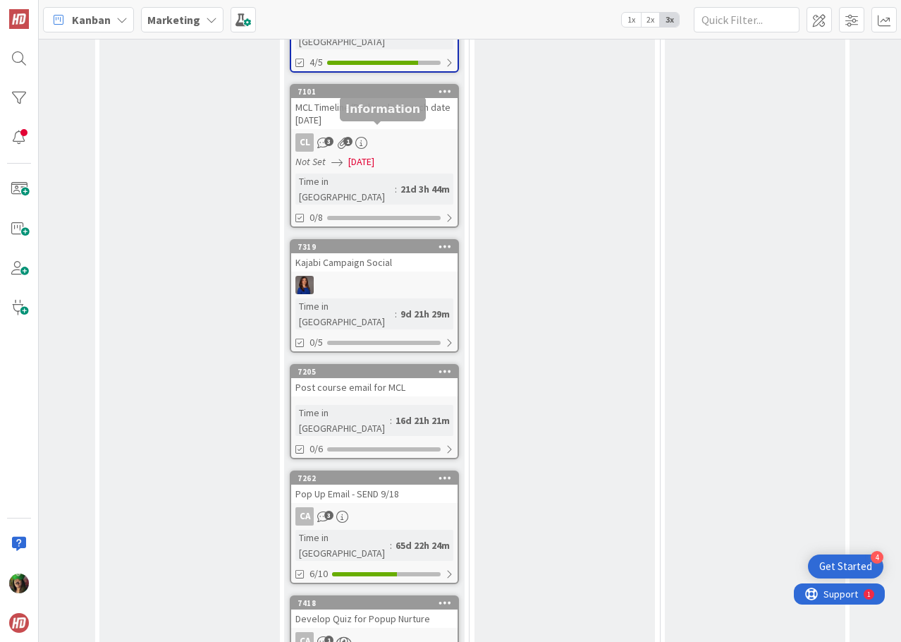
scroll to position [763, 331]
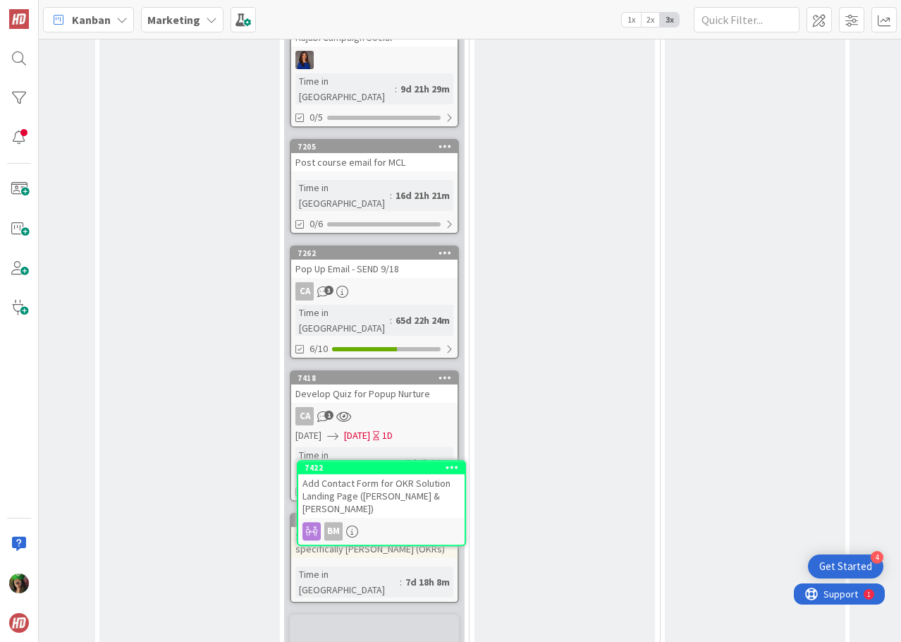
scroll to position [967, 331]
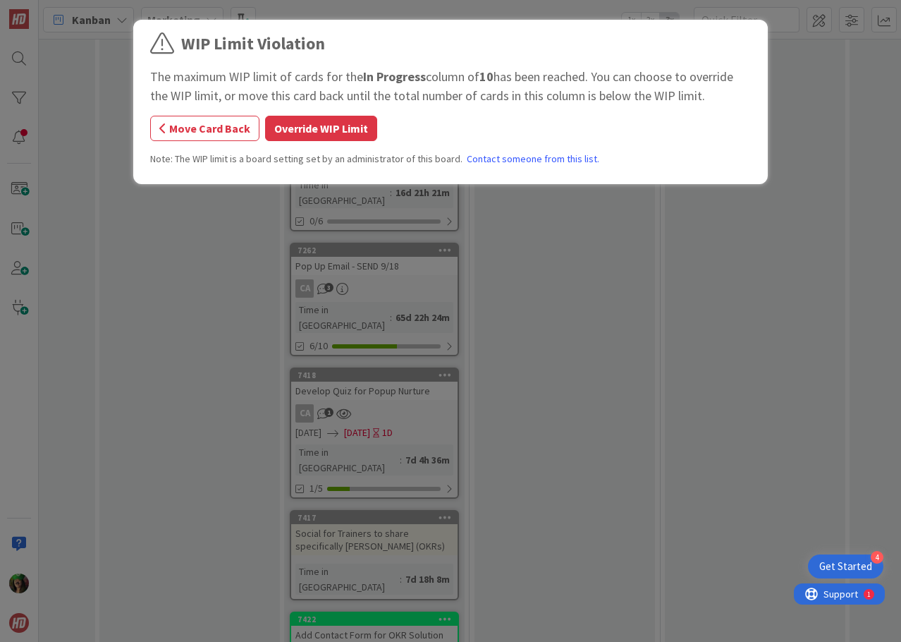
drag, startPoint x: 546, startPoint y: 68, endPoint x: 368, endPoint y: 459, distance: 429.1
click at [368, 459] on div "WIP Limit Violation The maximum WIP limit of cards for the In Progress column o…" at bounding box center [450, 321] width 901 height 642
click at [309, 126] on button "Override WIP Limit" at bounding box center [321, 128] width 112 height 25
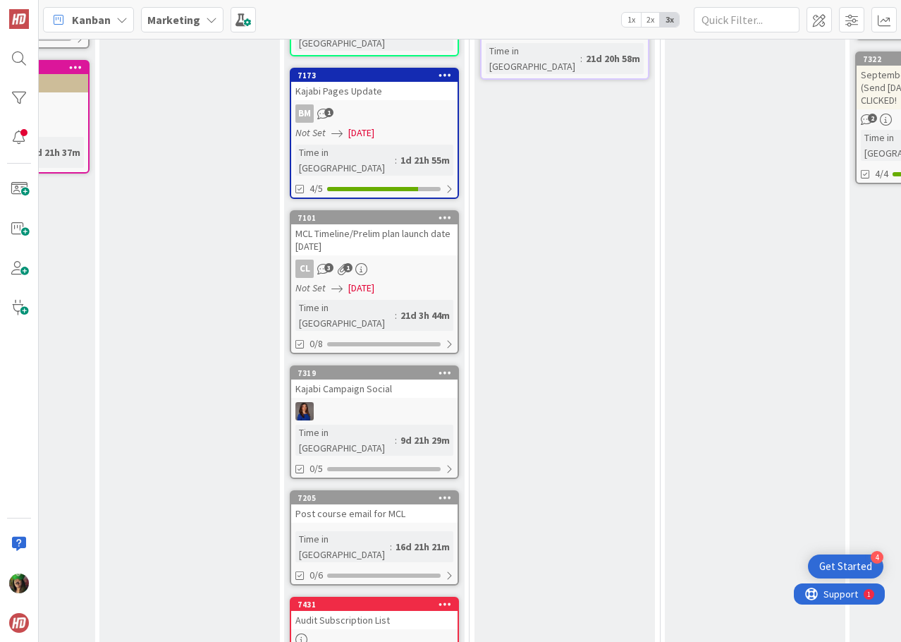
scroll to position [510, 331]
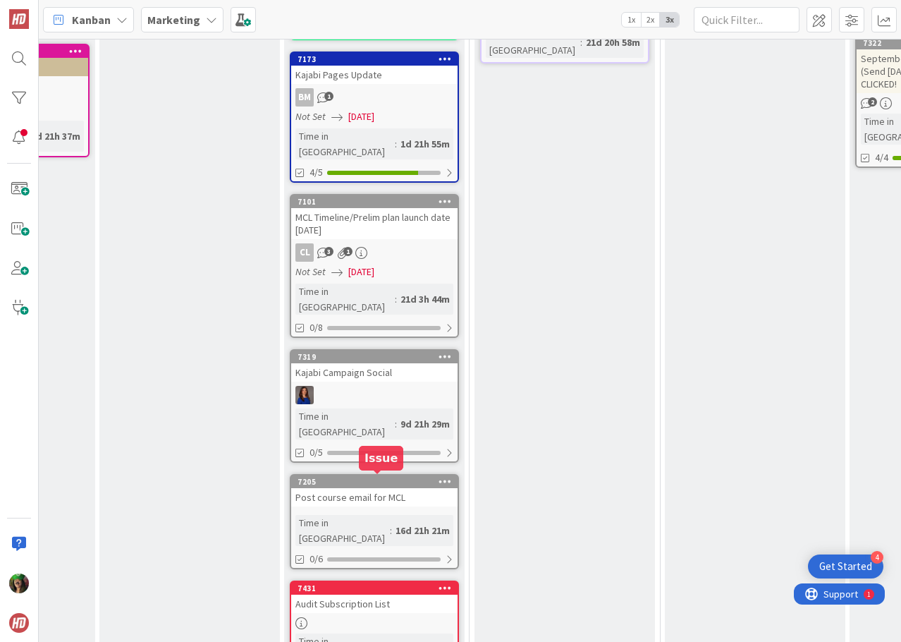
drag, startPoint x: 341, startPoint y: 325, endPoint x: 392, endPoint y: 480, distance: 163.4
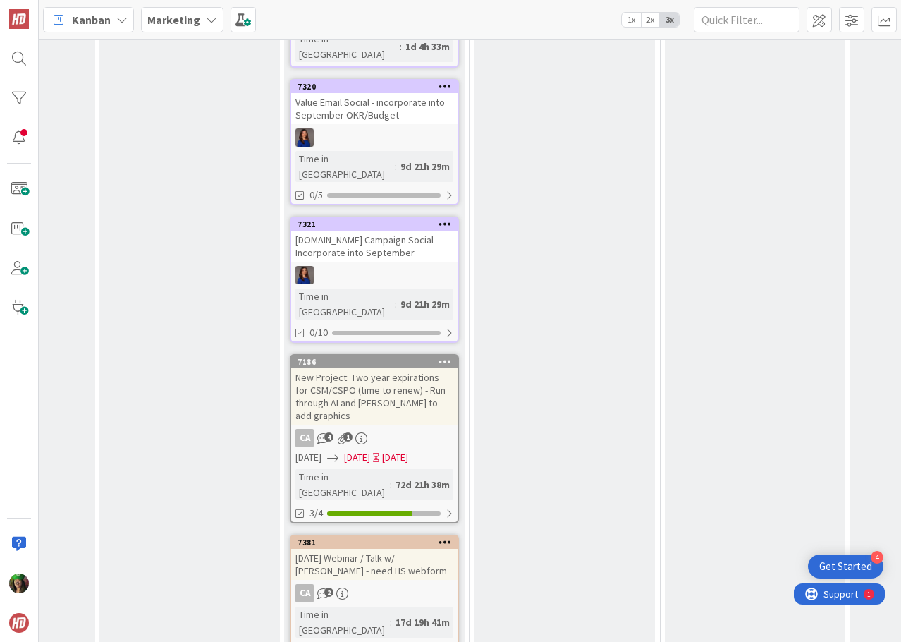
scroll to position [1828, 331]
